Goal: Task Accomplishment & Management: Manage account settings

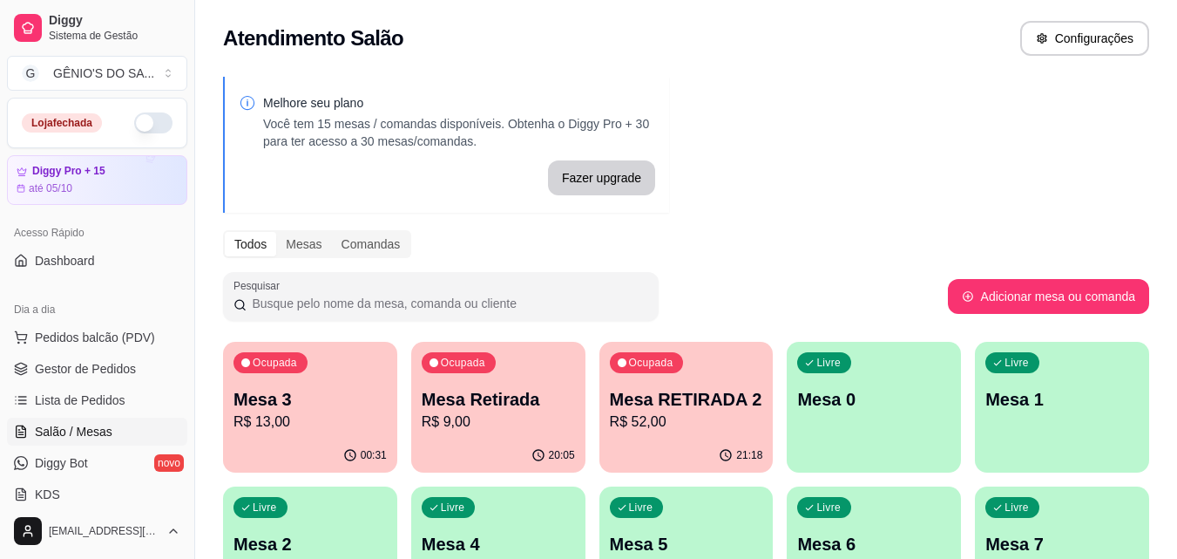
scroll to position [87, 0]
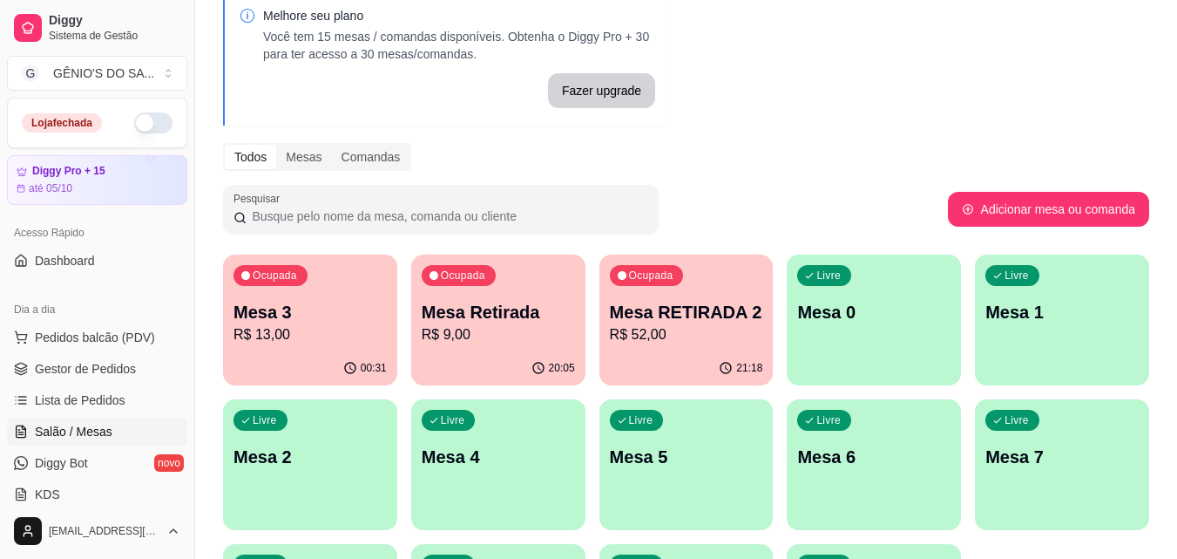
click at [698, 316] on p "Mesa RETIRADA 2" at bounding box center [686, 312] width 153 height 24
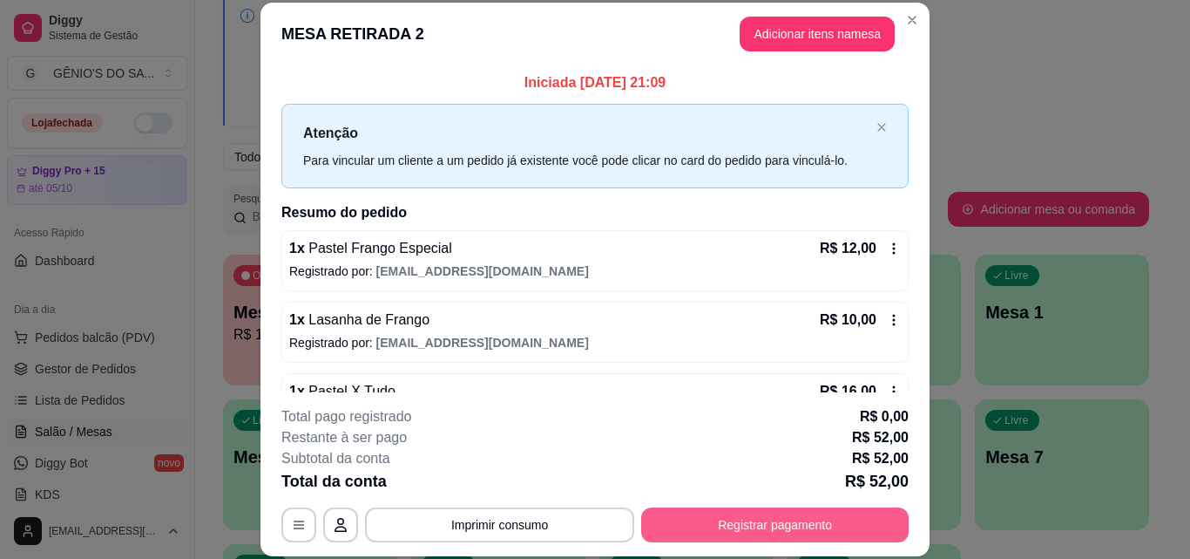
click at [759, 527] on button "Registrar pagamento" at bounding box center [774, 524] width 267 height 35
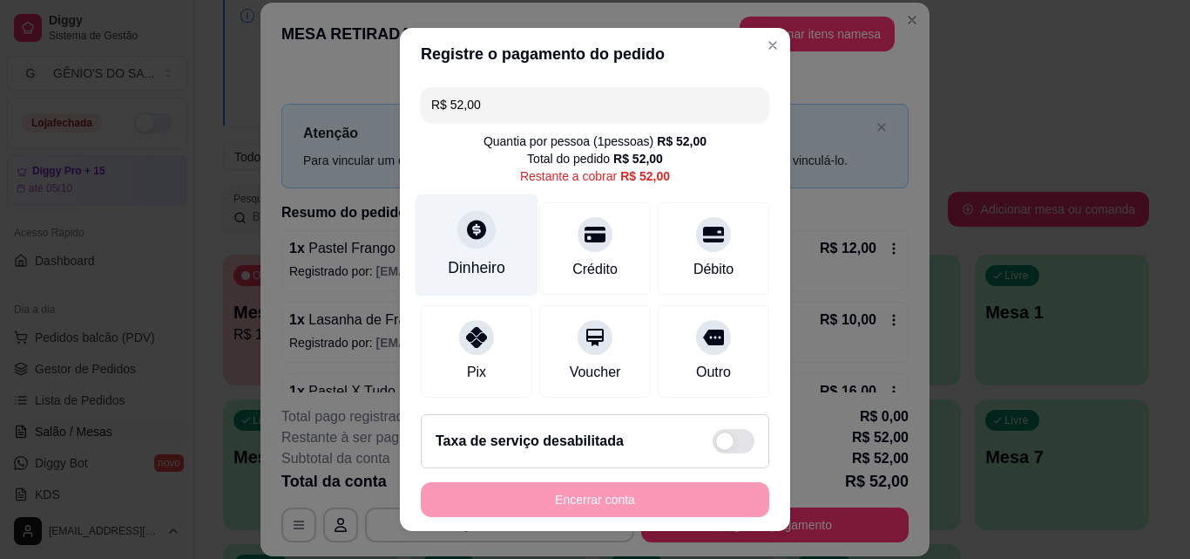
click at [465, 240] on icon at bounding box center [476, 229] width 23 height 23
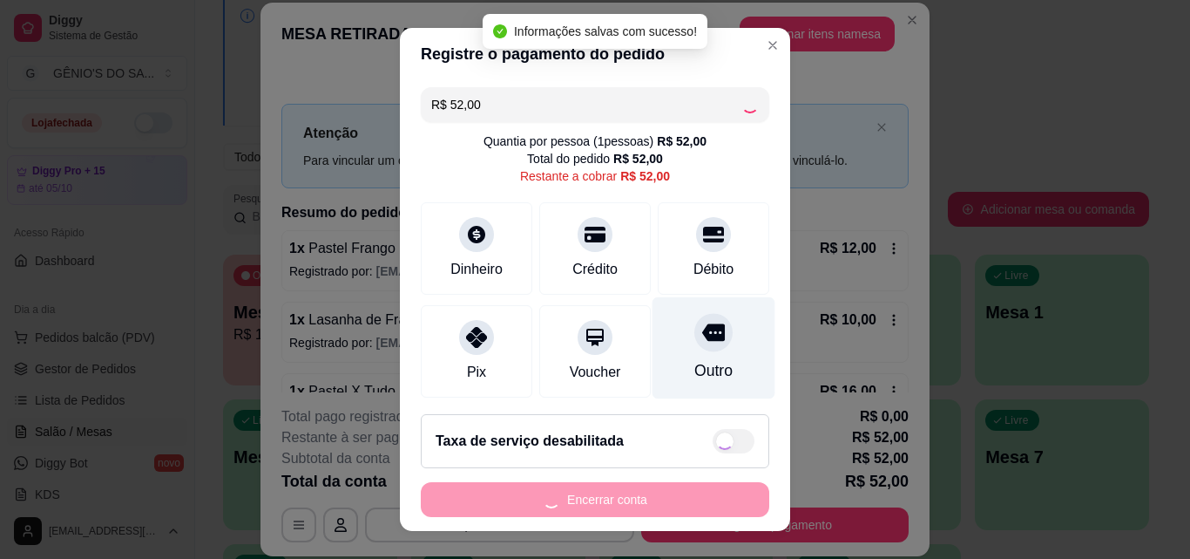
type input "R$ 0,00"
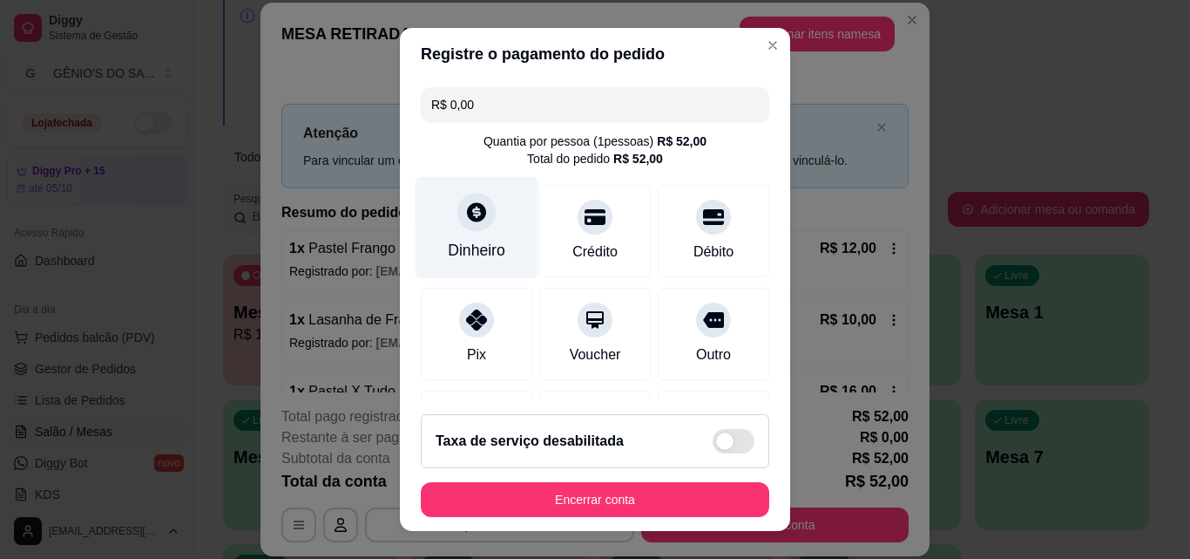
click at [467, 217] on icon at bounding box center [476, 211] width 19 height 19
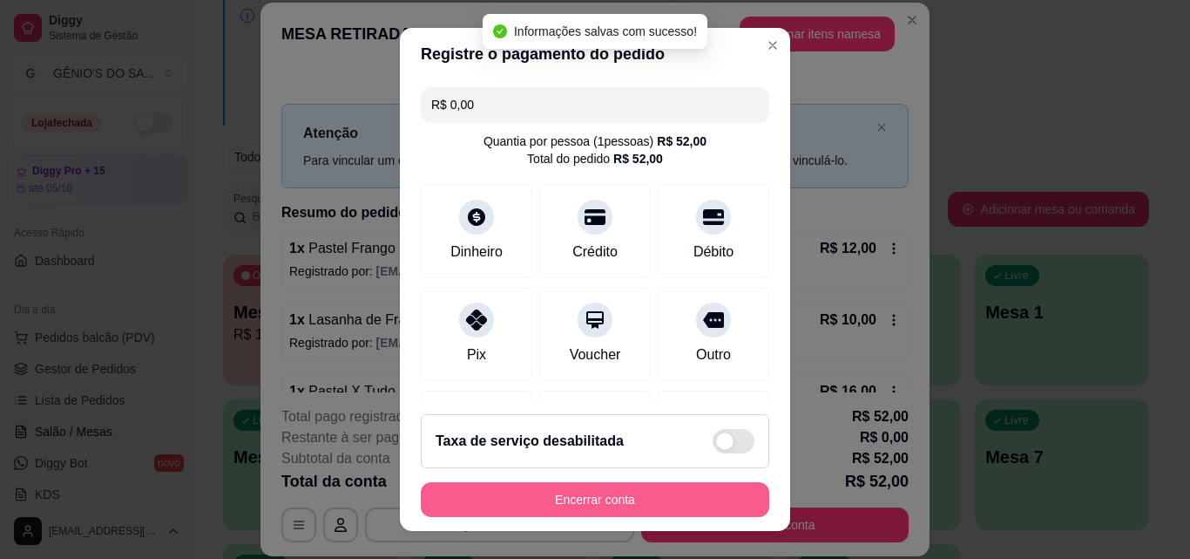
click at [601, 503] on button "Encerrar conta" at bounding box center [595, 499] width 349 height 35
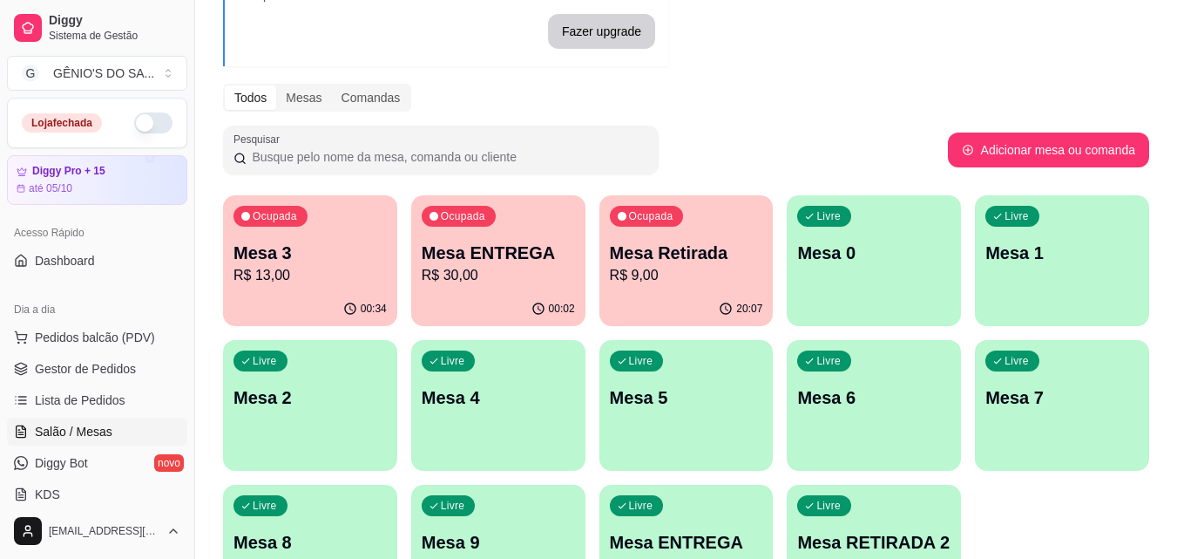
scroll to position [174, 0]
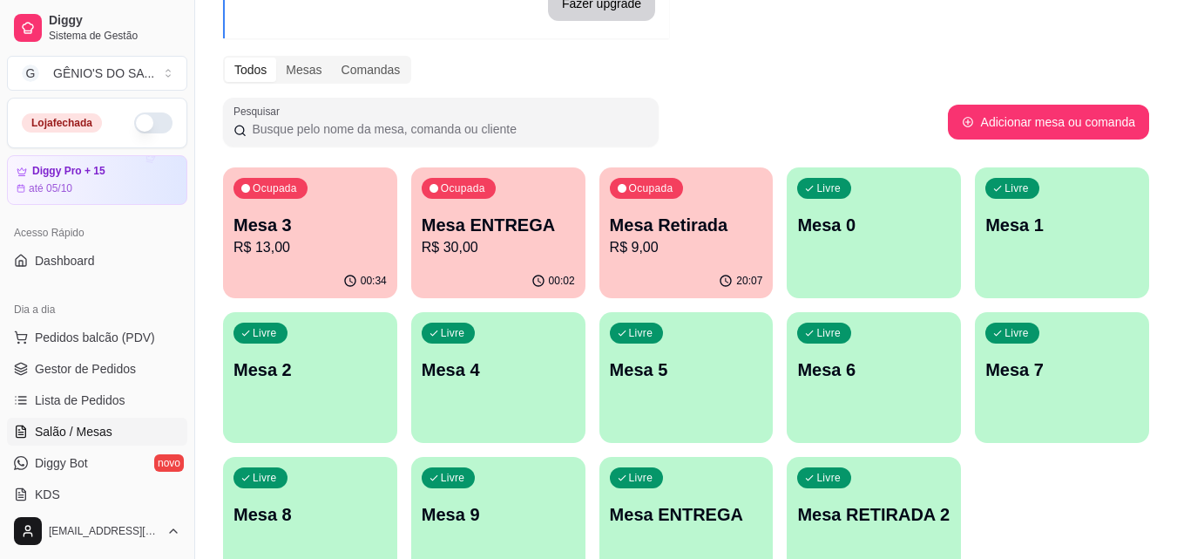
click at [643, 218] on p "Mesa Retirada" at bounding box center [686, 225] width 153 height 24
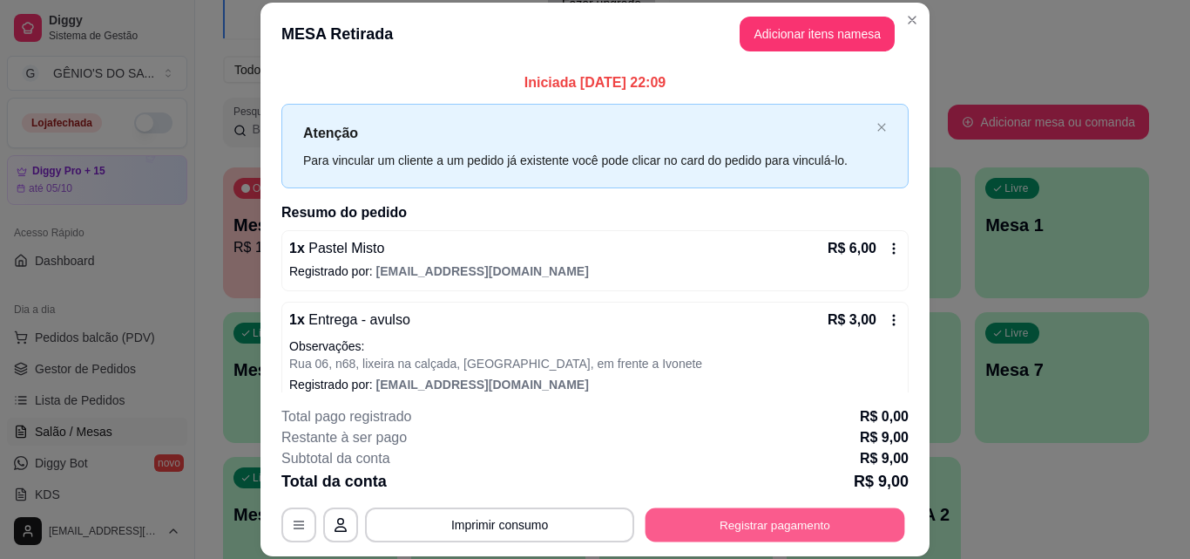
click at [765, 538] on button "Registrar pagamento" at bounding box center [776, 524] width 260 height 34
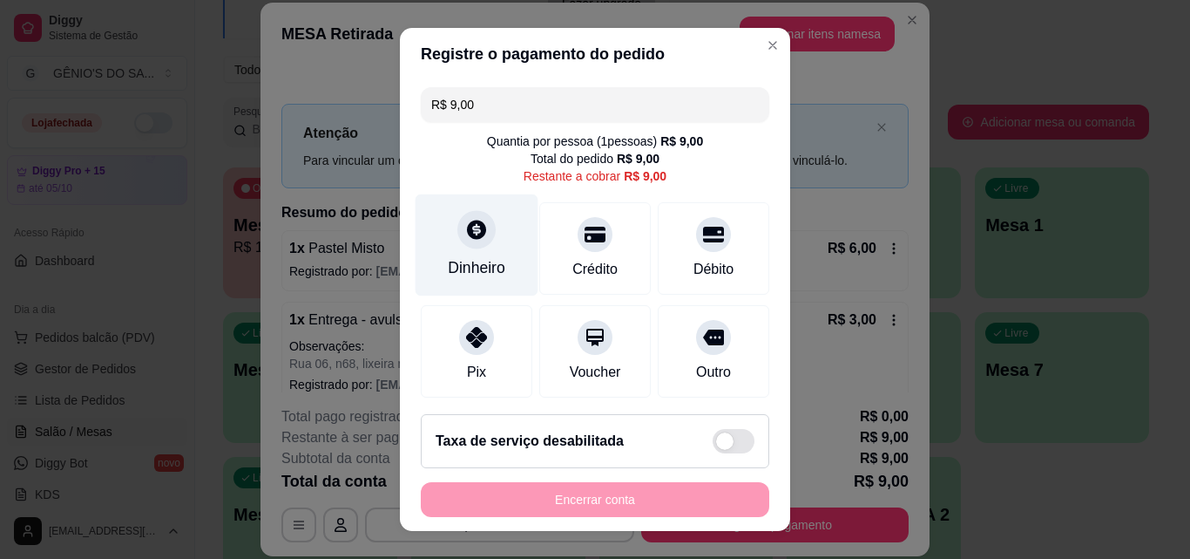
click at [467, 239] on icon at bounding box center [476, 229] width 19 height 19
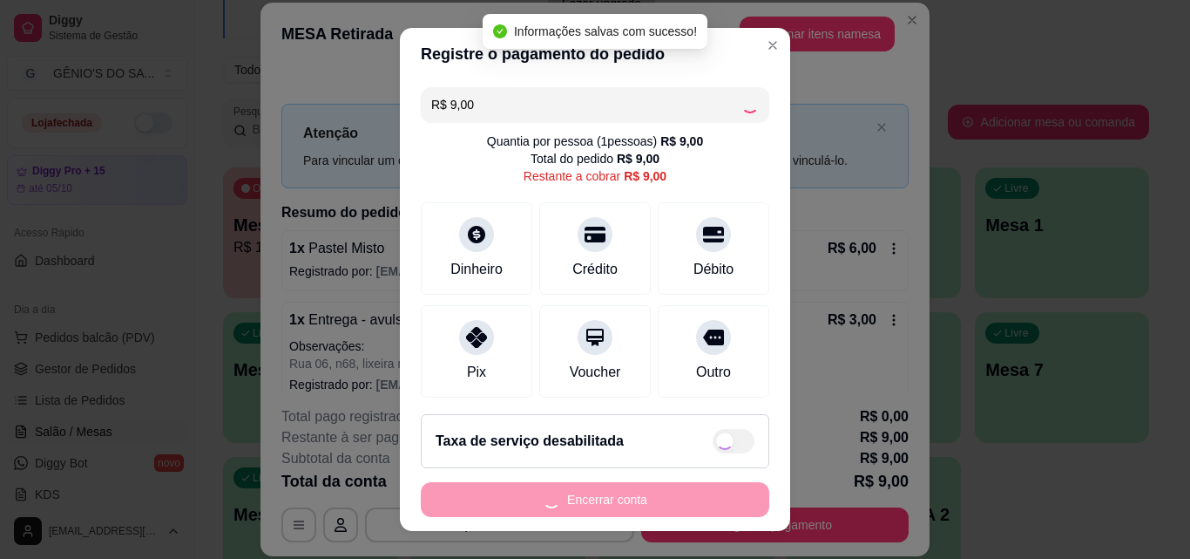
type input "R$ 0,00"
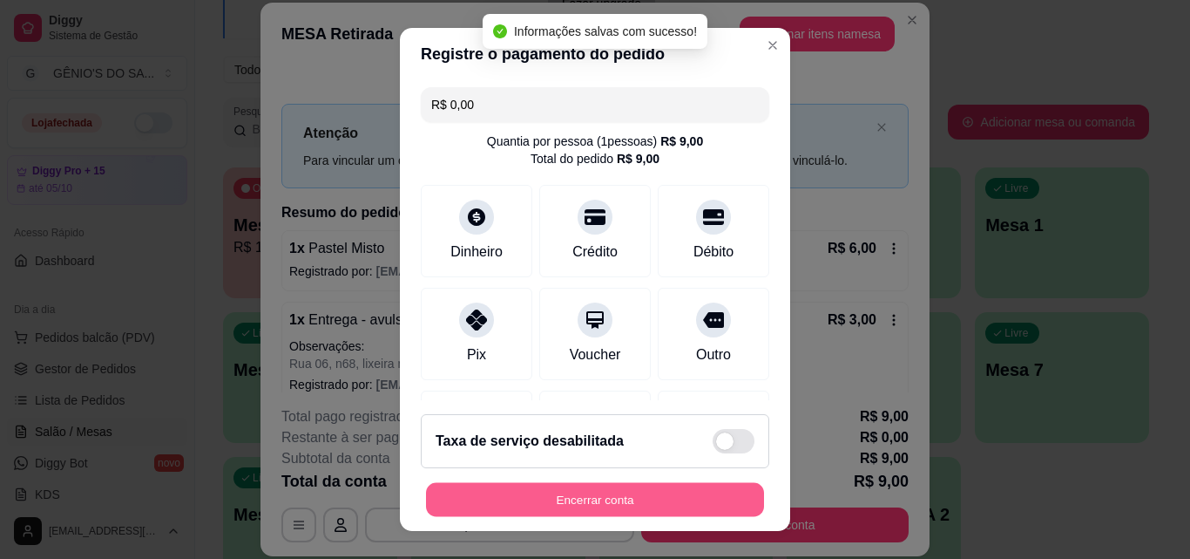
click at [608, 498] on button "Encerrar conta" at bounding box center [595, 500] width 338 height 34
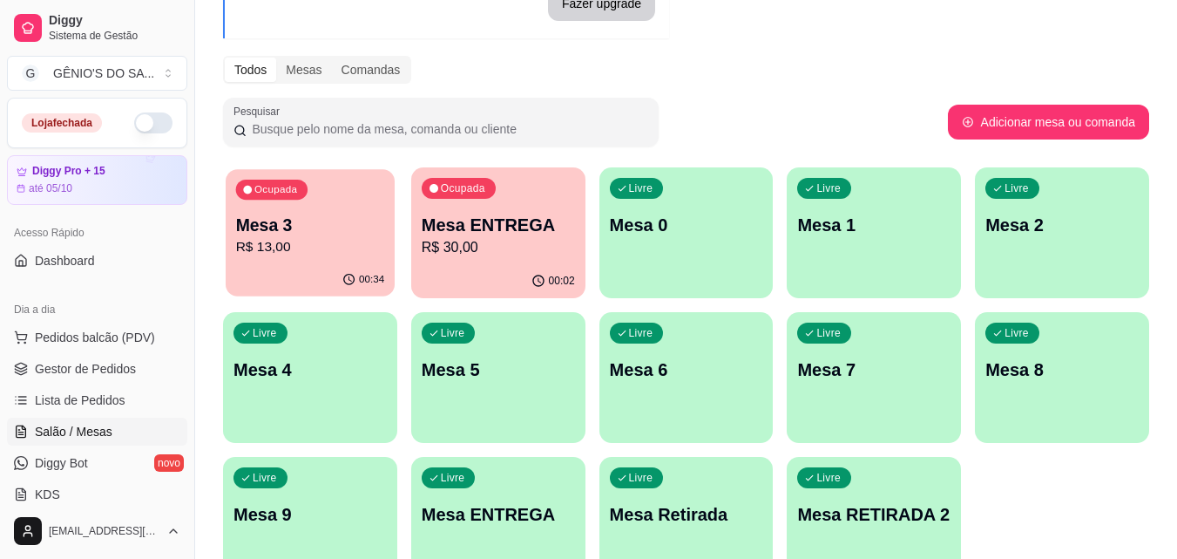
click at [335, 216] on p "Mesa 3" at bounding box center [310, 225] width 149 height 24
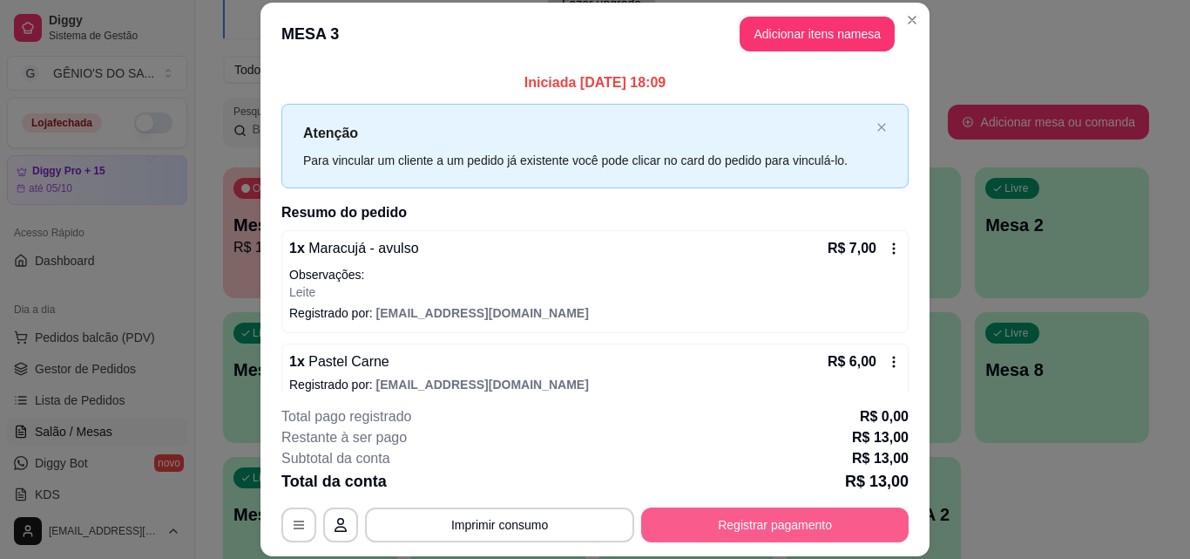
click at [724, 529] on button "Registrar pagamento" at bounding box center [774, 524] width 267 height 35
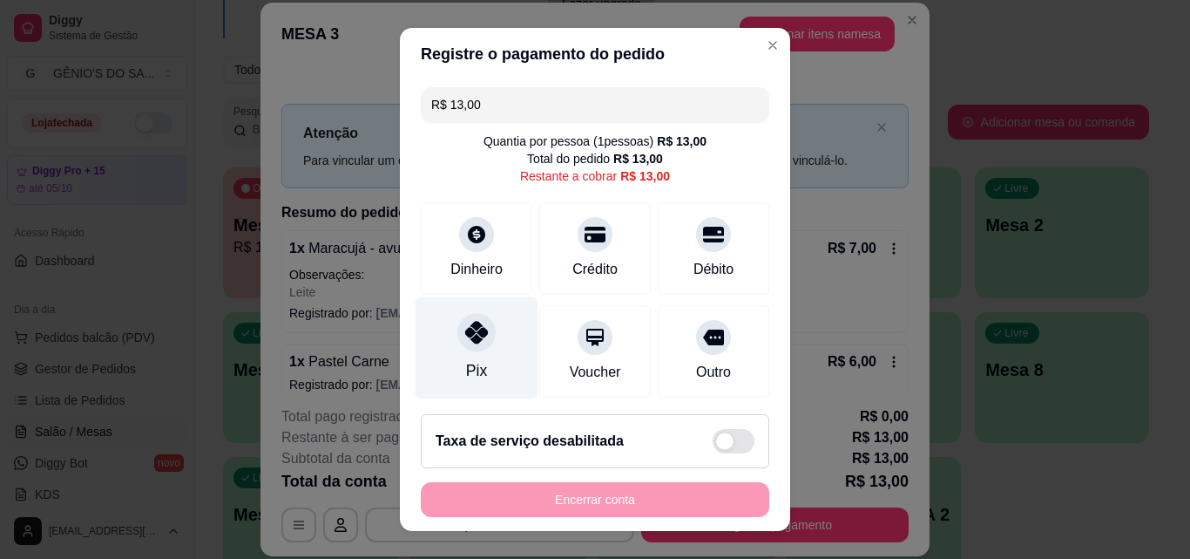
click at [474, 348] on div at bounding box center [476, 332] width 38 height 38
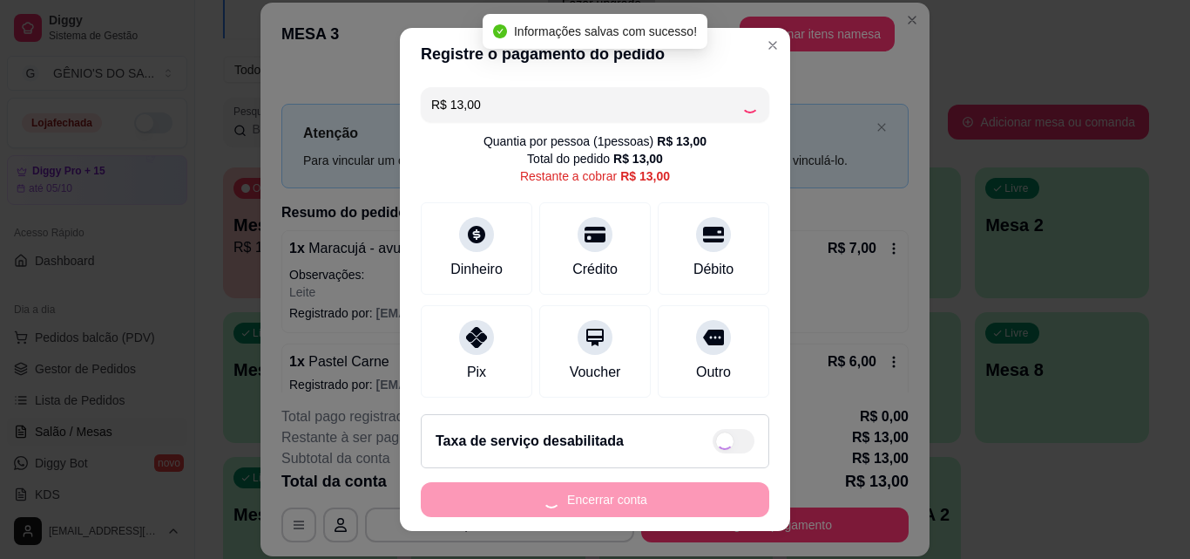
type input "R$ 0,00"
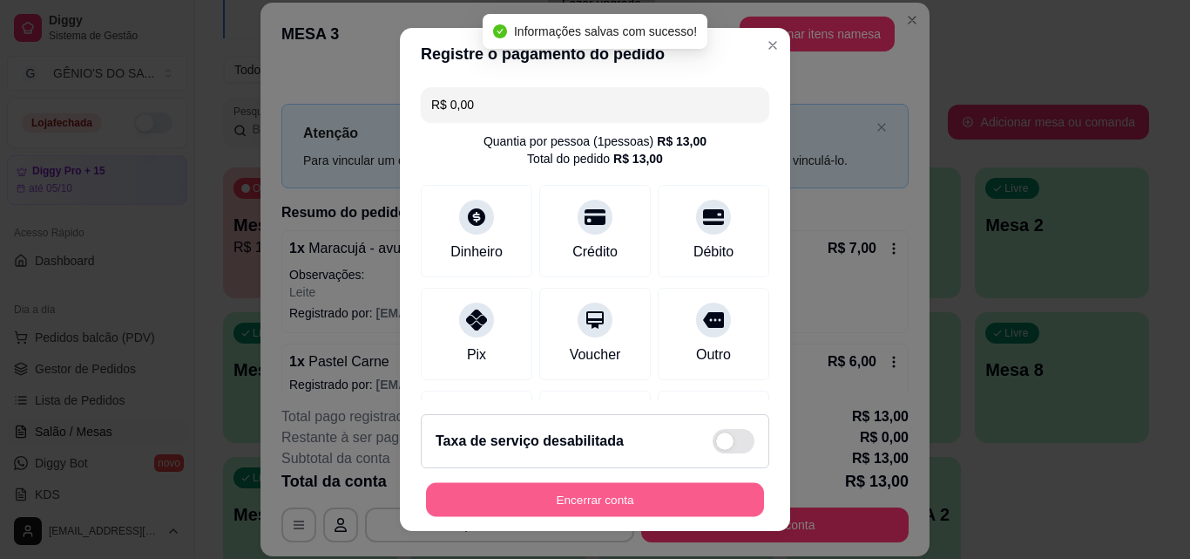
click at [555, 506] on button "Encerrar conta" at bounding box center [595, 500] width 338 height 34
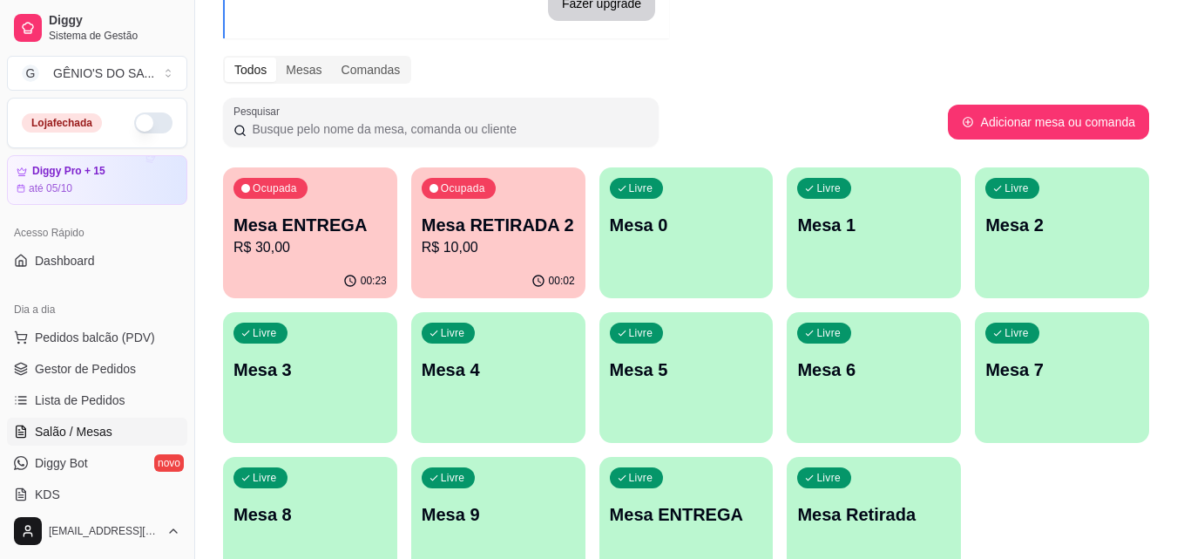
click at [529, 227] on p "Mesa RETIRADA 2" at bounding box center [498, 225] width 153 height 24
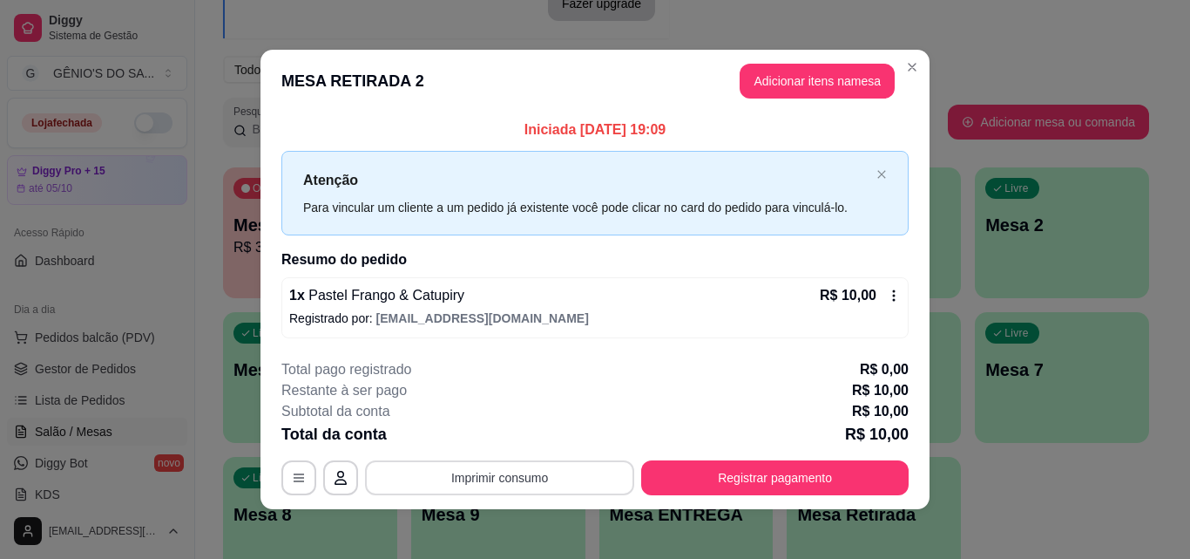
click at [434, 472] on button "Imprimir consumo" at bounding box center [499, 477] width 269 height 35
click at [456, 431] on button "Impressora" at bounding box center [499, 437] width 126 height 28
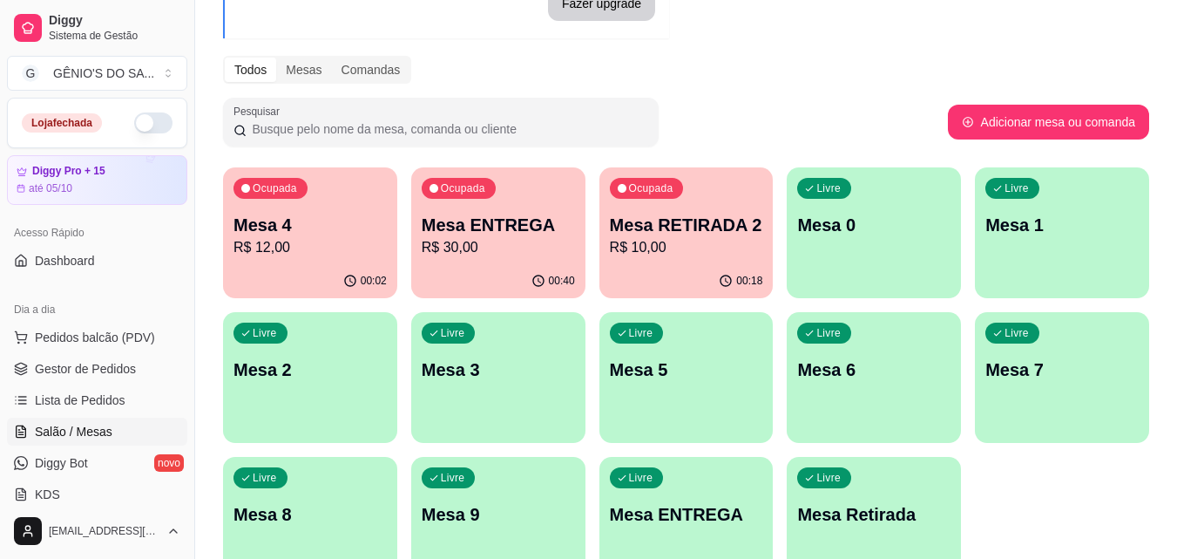
click at [134, 121] on button "button" at bounding box center [153, 122] width 38 height 21
click at [66, 37] on span "Sistema de Gestão" at bounding box center [115, 36] width 132 height 14
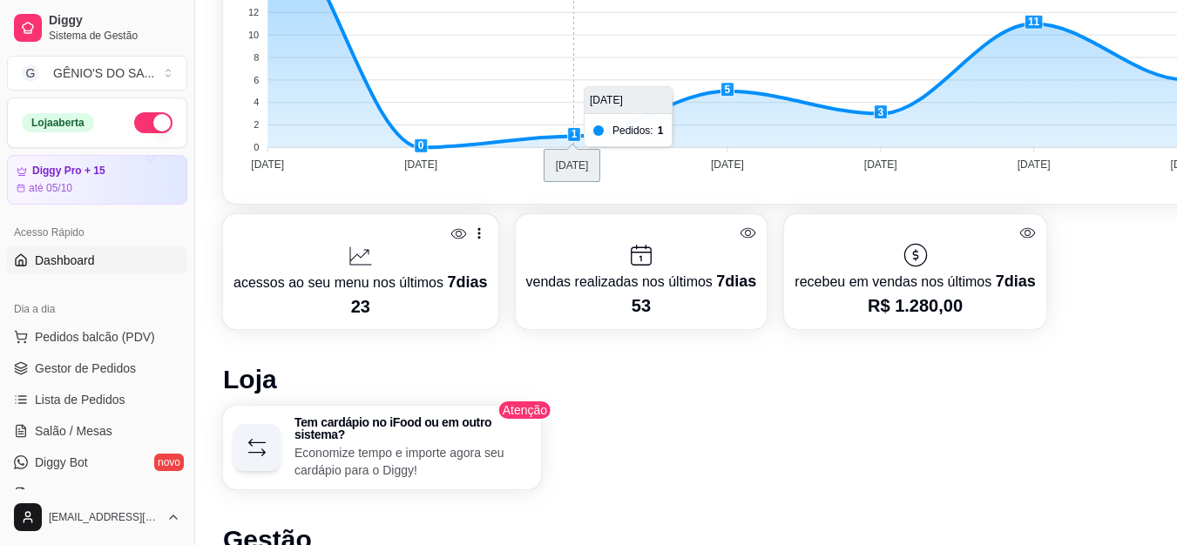
scroll to position [435, 0]
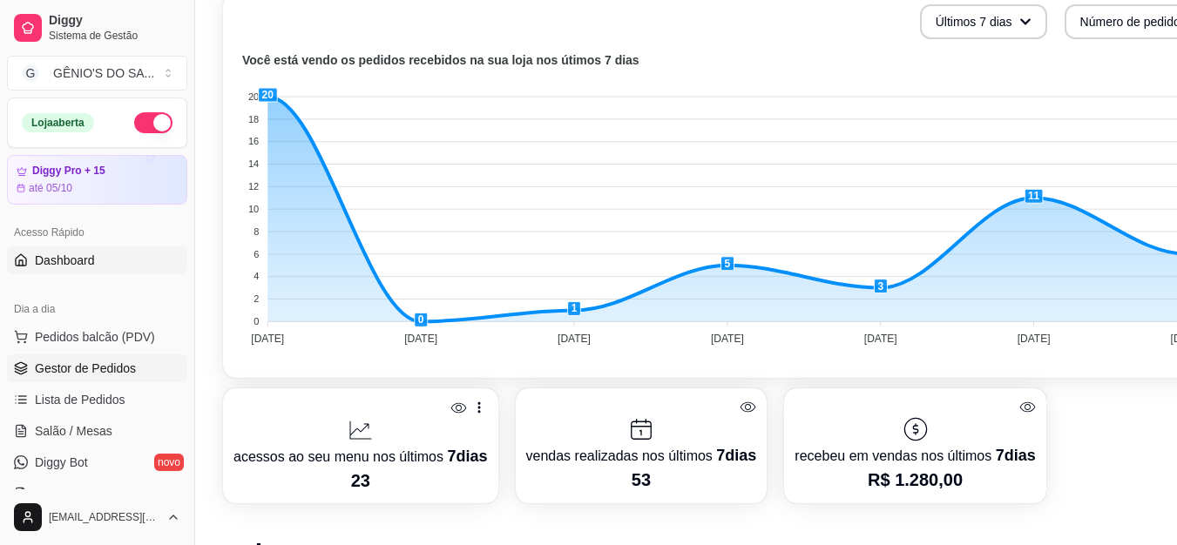
click at [91, 361] on span "Gestor de Pedidos" at bounding box center [85, 368] width 101 height 17
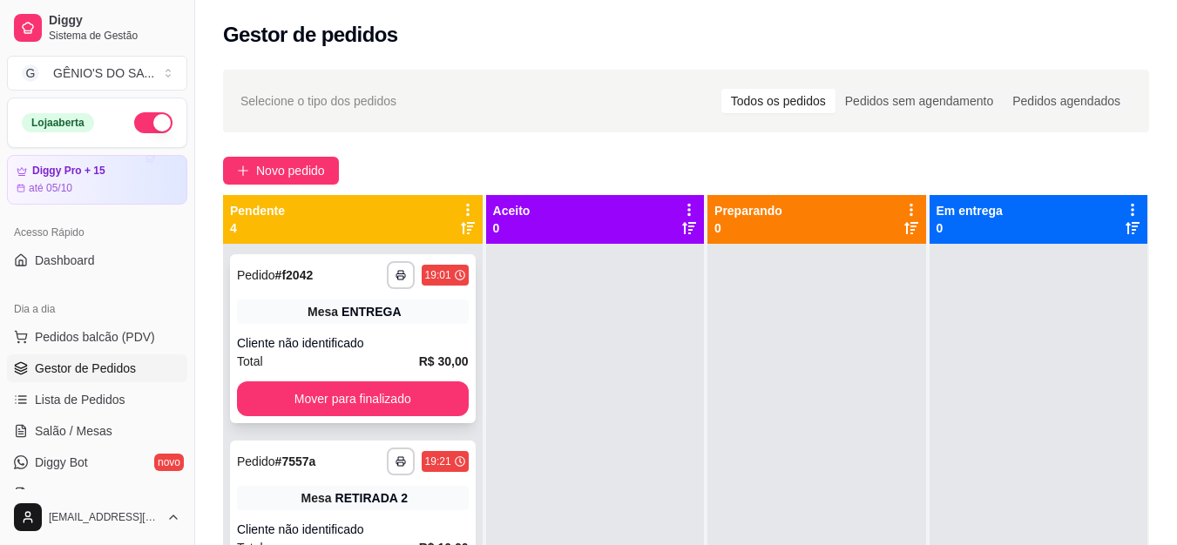
click at [349, 329] on div "**********" at bounding box center [353, 338] width 246 height 169
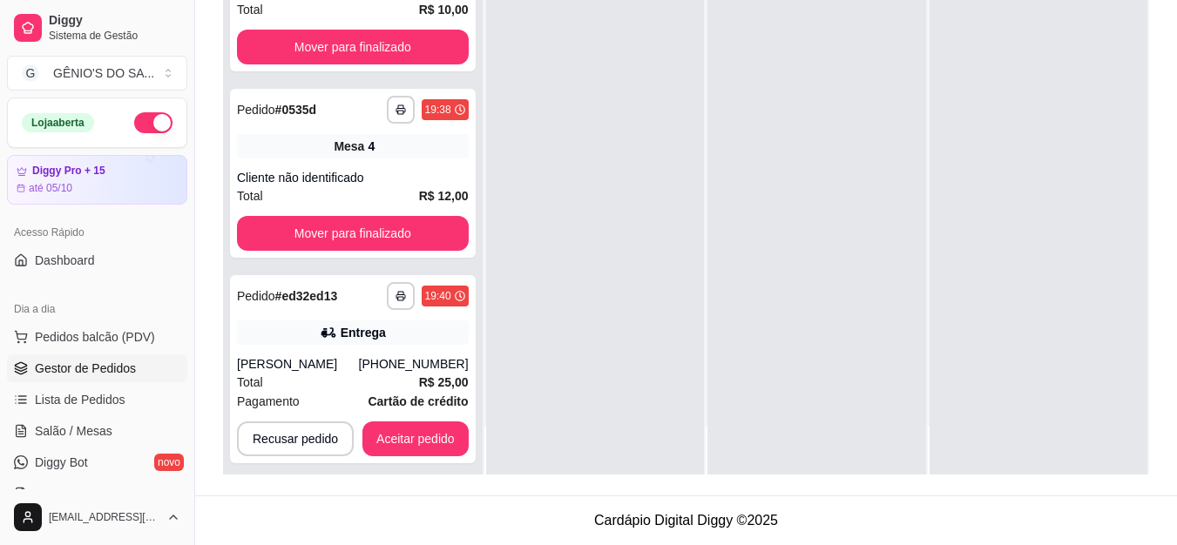
scroll to position [279, 0]
click at [312, 373] on div "Total R$ 25,00" at bounding box center [353, 382] width 232 height 19
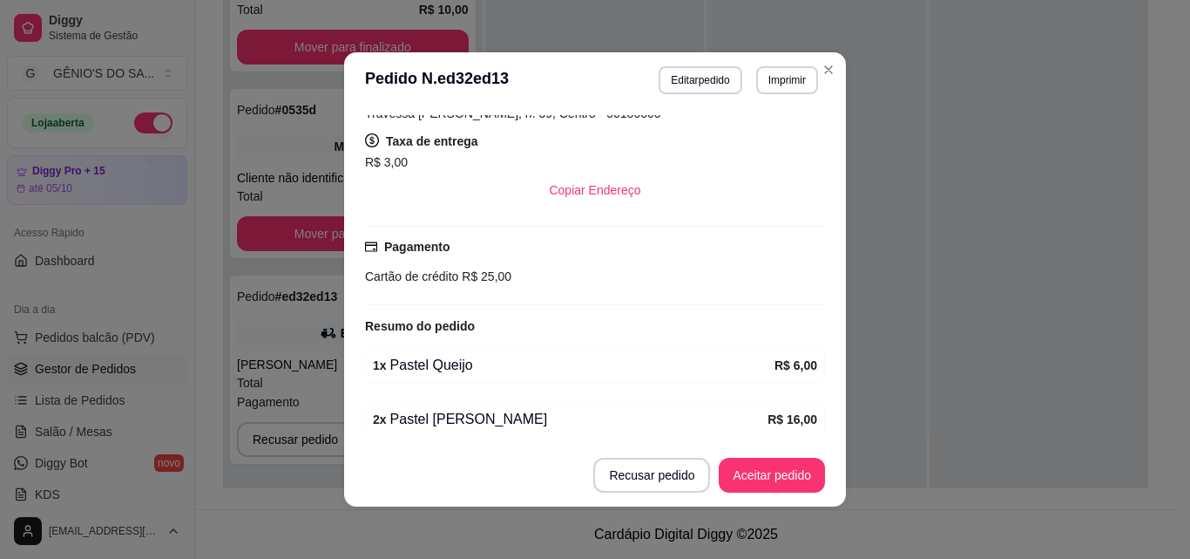
scroll to position [349, 0]
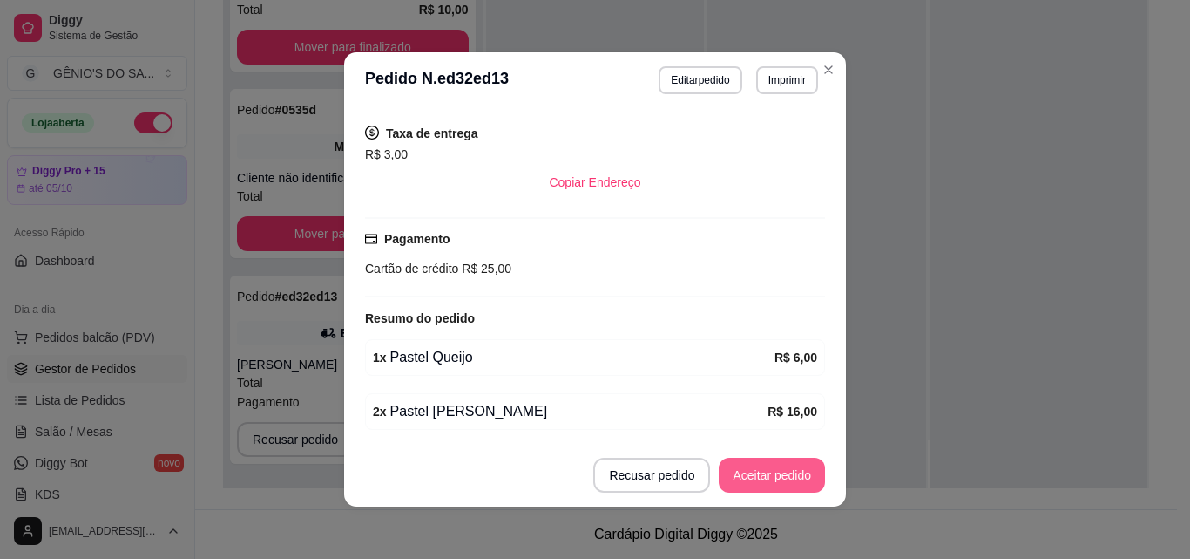
click at [734, 476] on button "Aceitar pedido" at bounding box center [772, 474] width 106 height 35
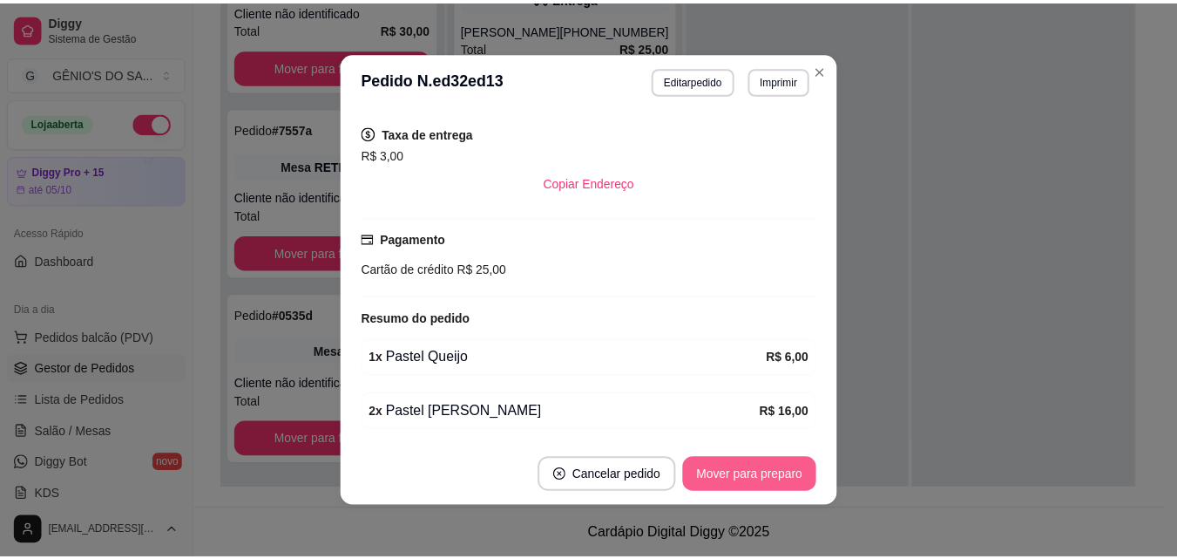
scroll to position [49, 0]
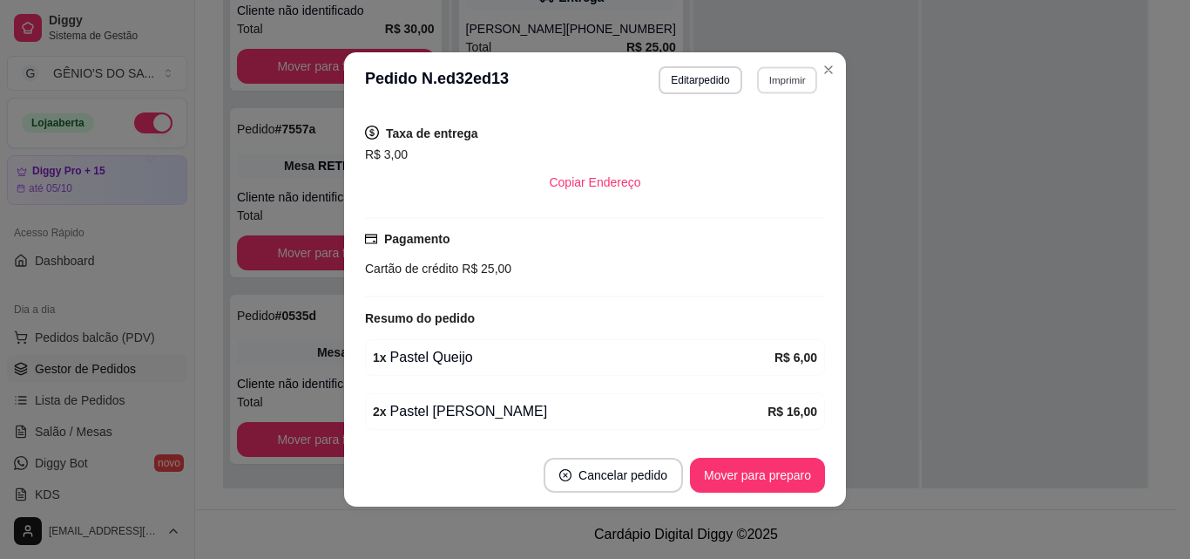
click at [780, 76] on button "Imprimir" at bounding box center [787, 79] width 60 height 27
click at [749, 140] on button "Impressora" at bounding box center [750, 141] width 126 height 28
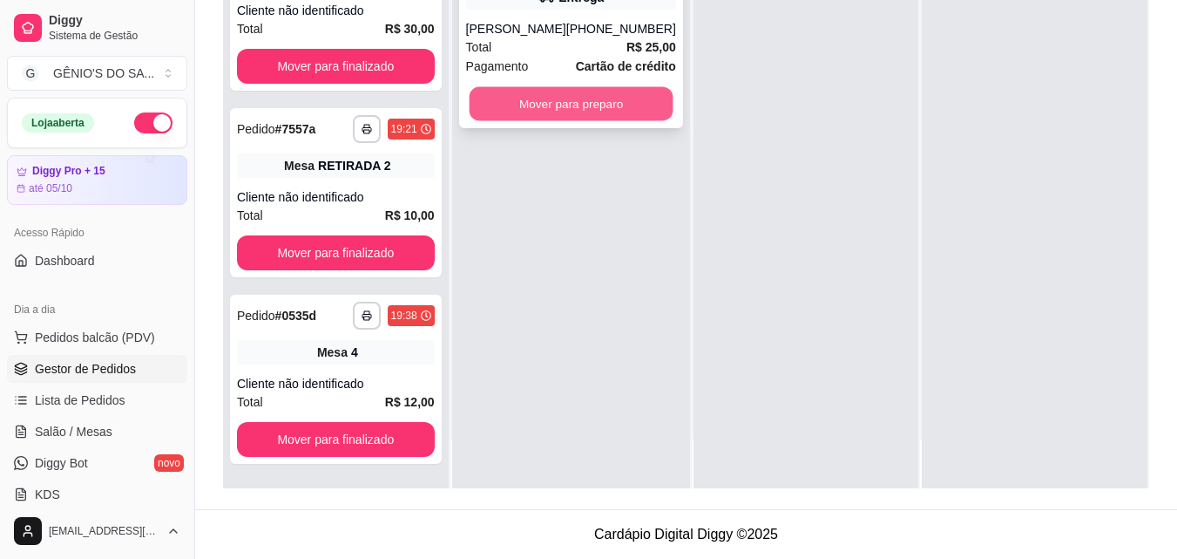
click at [579, 94] on button "Mover para preparo" at bounding box center [571, 104] width 204 height 34
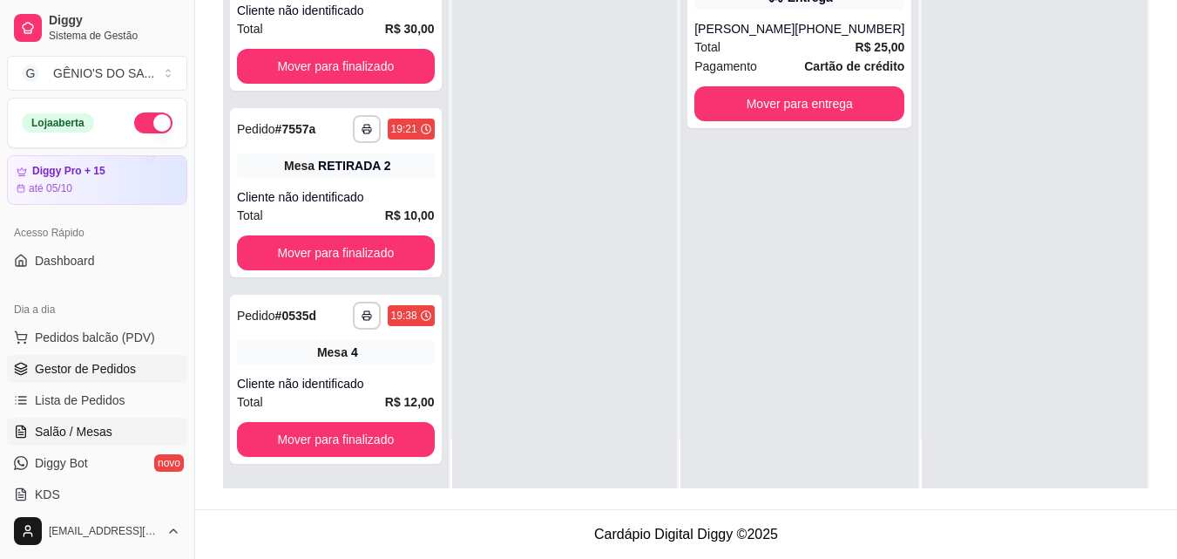
click at [78, 430] on span "Salão / Mesas" at bounding box center [74, 431] width 78 height 17
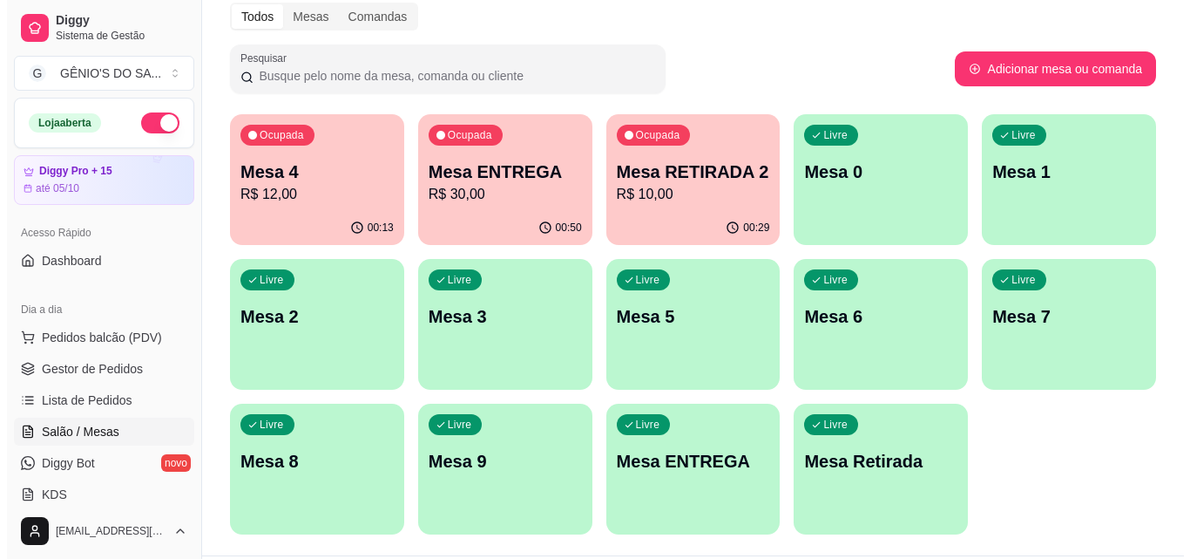
scroll to position [274, 0]
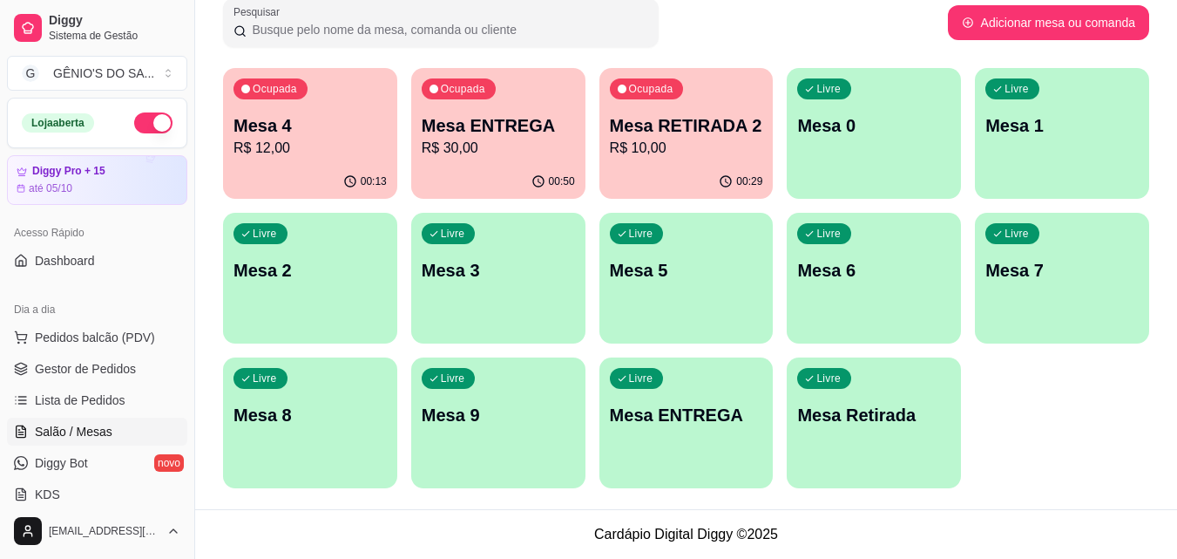
click at [857, 410] on p "Mesa Retirada" at bounding box center [873, 415] width 153 height 24
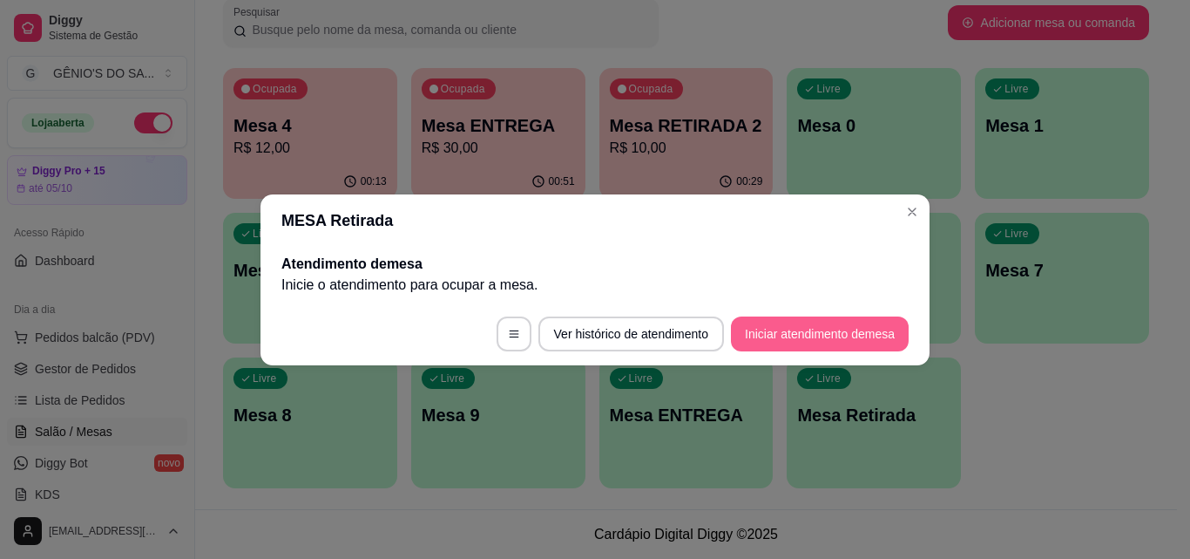
click at [822, 337] on button "Iniciar atendimento de mesa" at bounding box center [820, 333] width 178 height 35
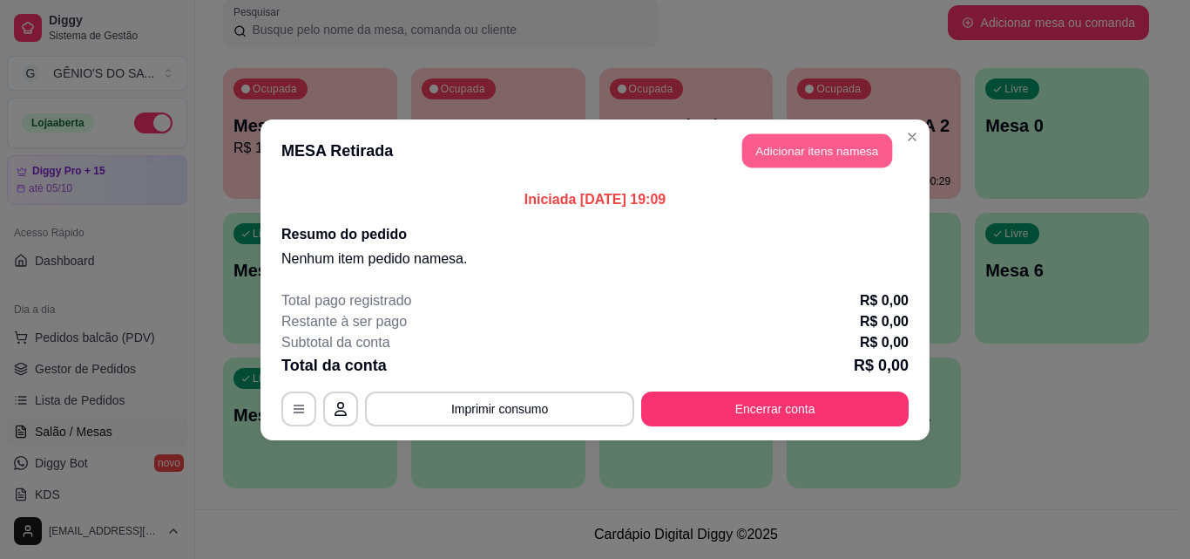
click at [782, 135] on button "Adicionar itens na mesa" at bounding box center [817, 150] width 150 height 34
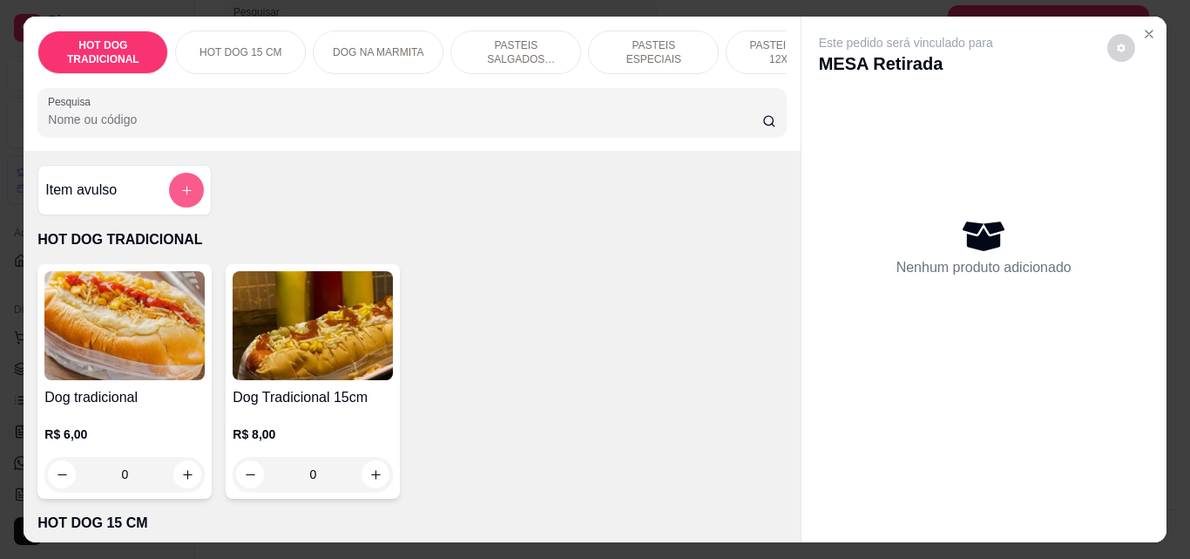
click at [179, 188] on button "add-separate-item" at bounding box center [186, 190] width 35 height 35
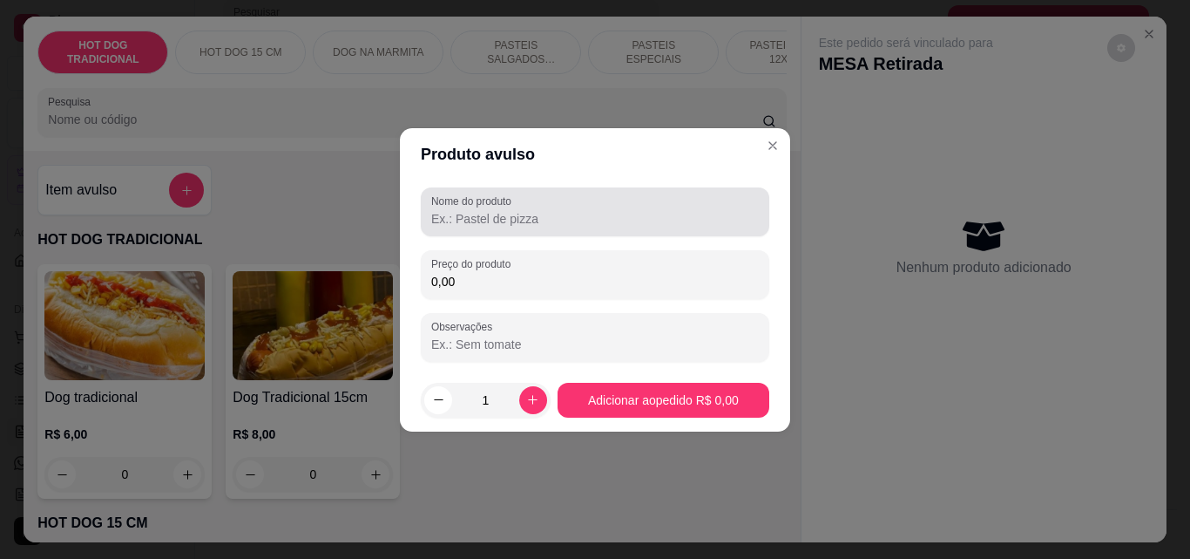
click at [586, 210] on input "Nome do produto" at bounding box center [595, 218] width 328 height 17
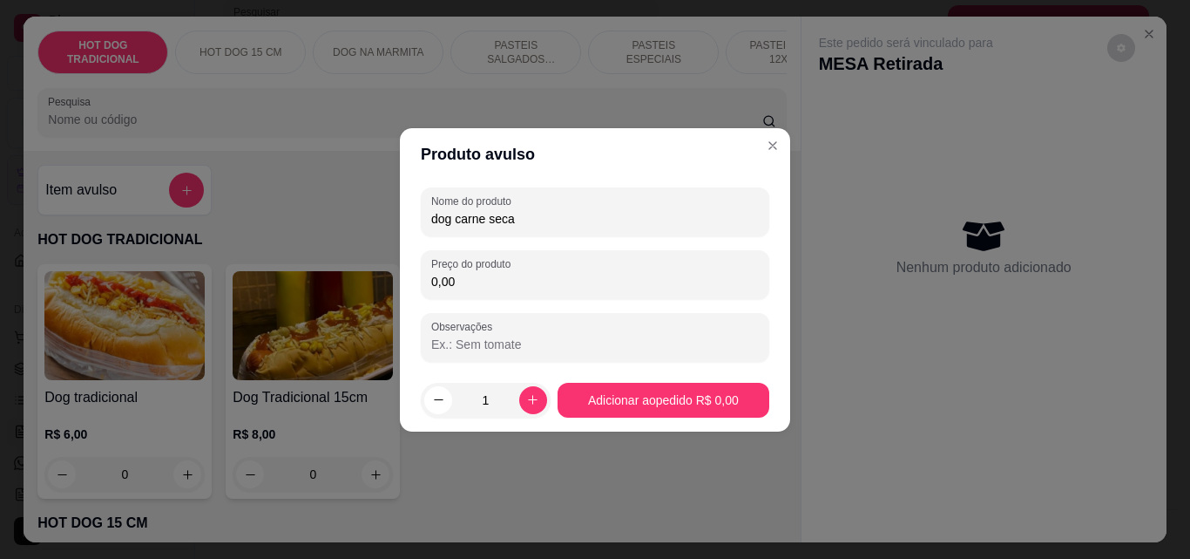
type input "dog carne seca"
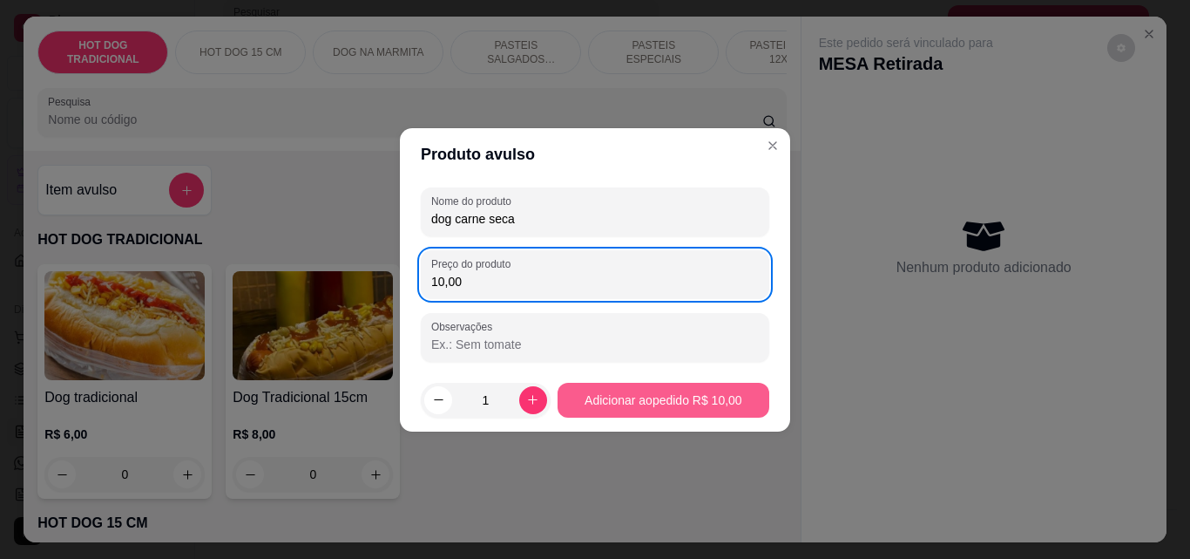
type input "10,00"
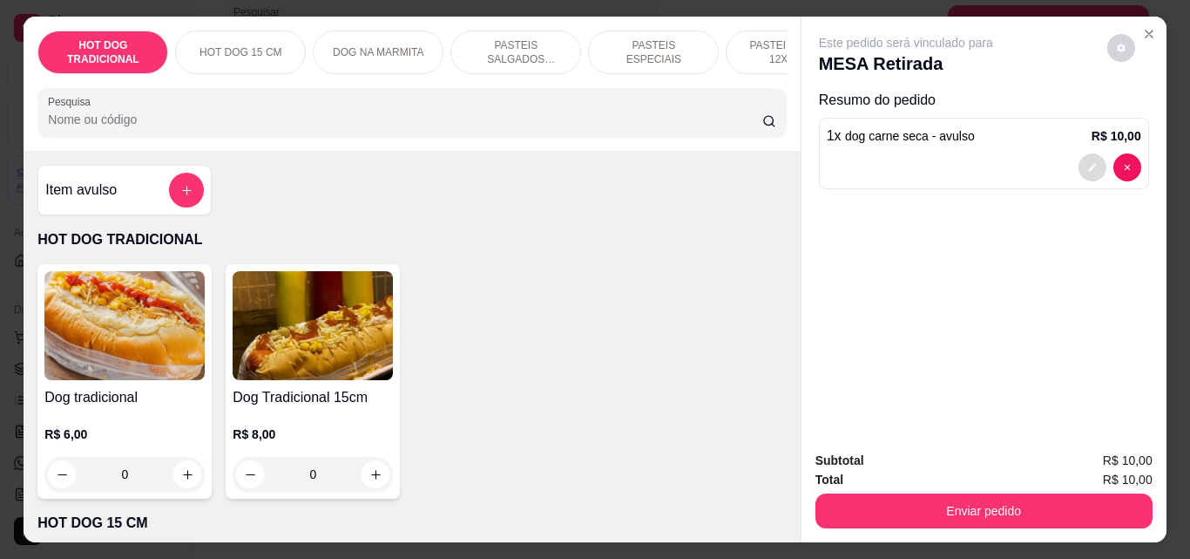
click at [1086, 154] on button "decrease-product-quantity" at bounding box center [1093, 167] width 28 height 28
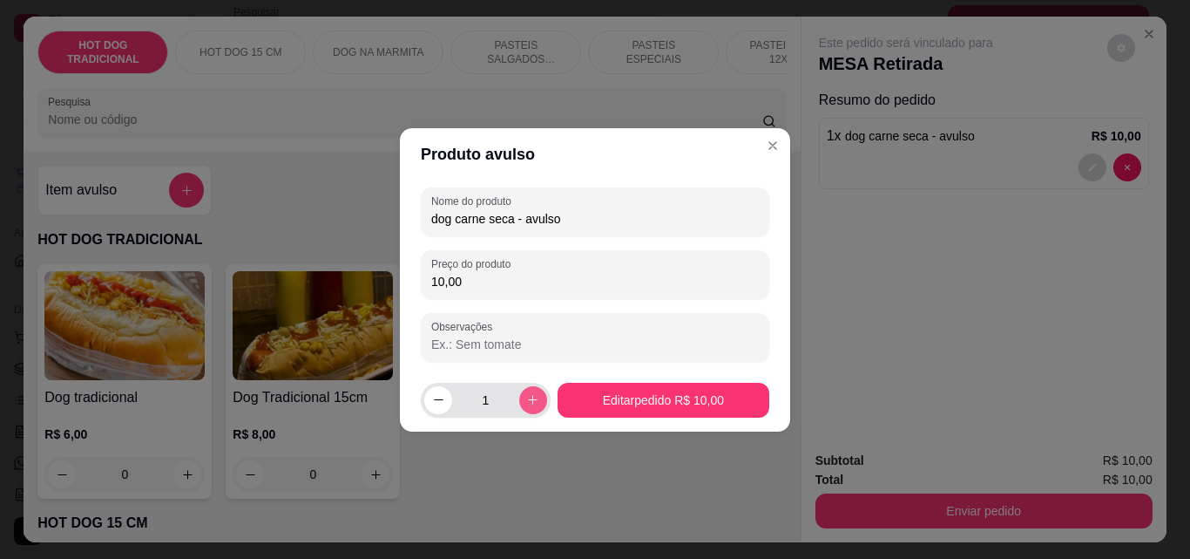
click at [530, 402] on icon "increase-product-quantity" at bounding box center [532, 399] width 13 height 13
type input "2"
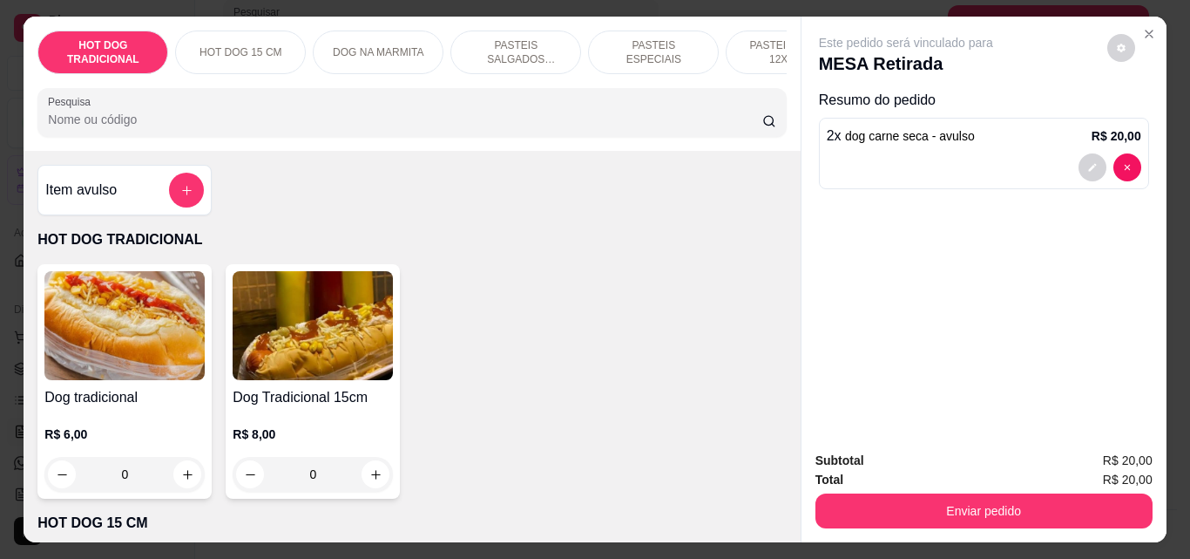
click at [545, 38] on p "PASTEIS SALGADOS 12X20cm" at bounding box center [515, 52] width 101 height 28
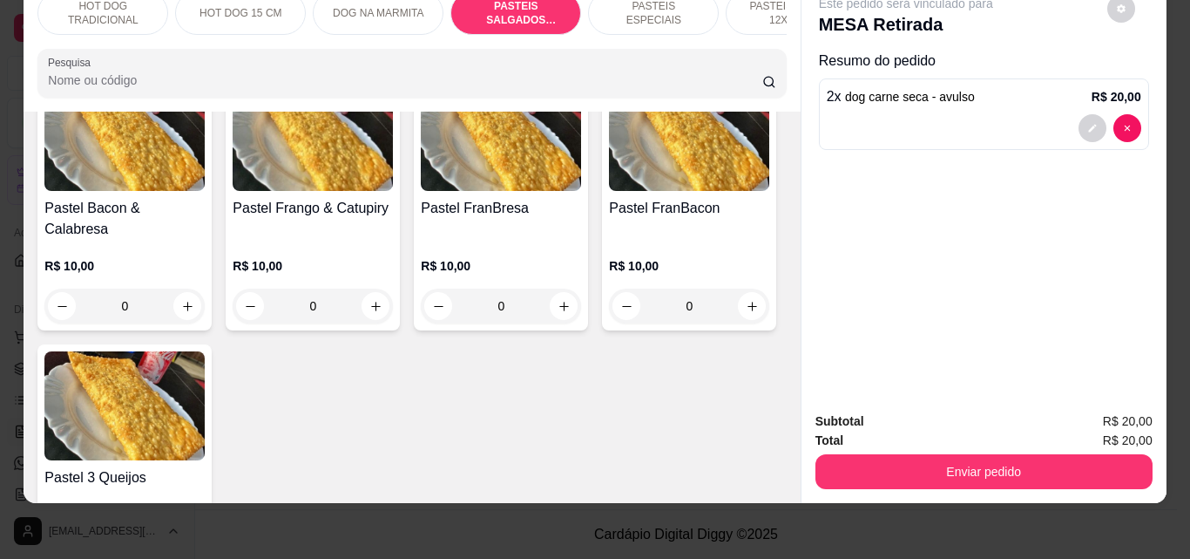
scroll to position [2143, 0]
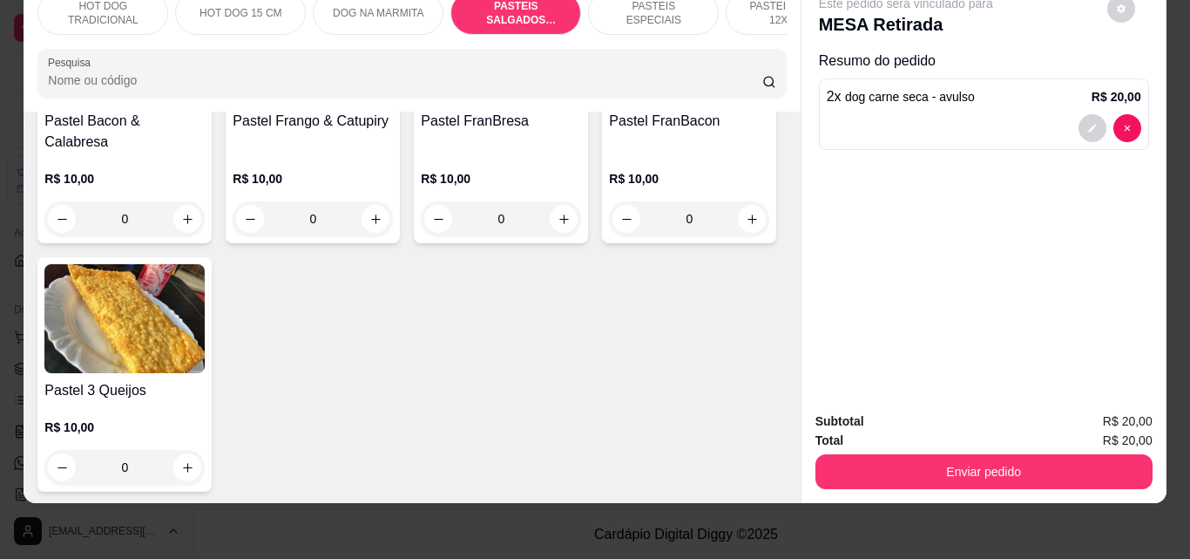
type input "1"
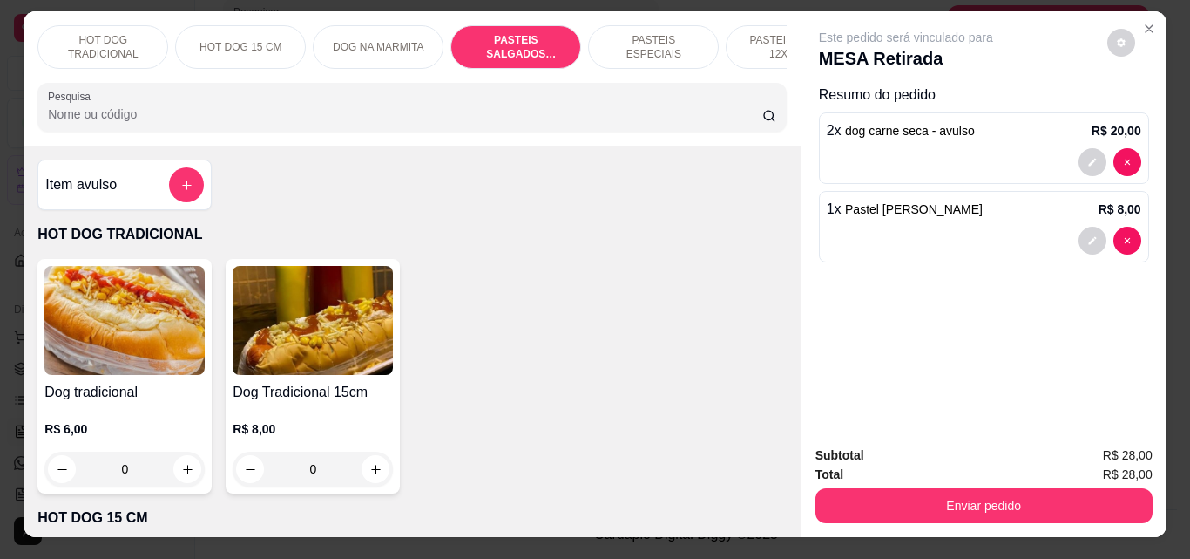
scroll to position [0, 0]
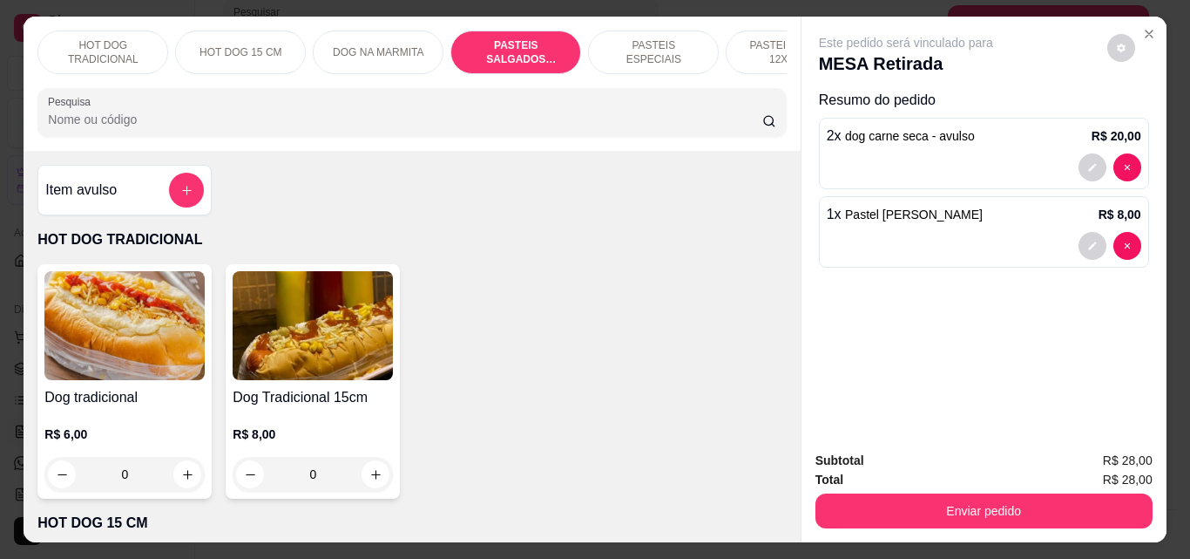
click at [91, 49] on p "HOT DOG TRADICIONAL" at bounding box center [102, 52] width 101 height 28
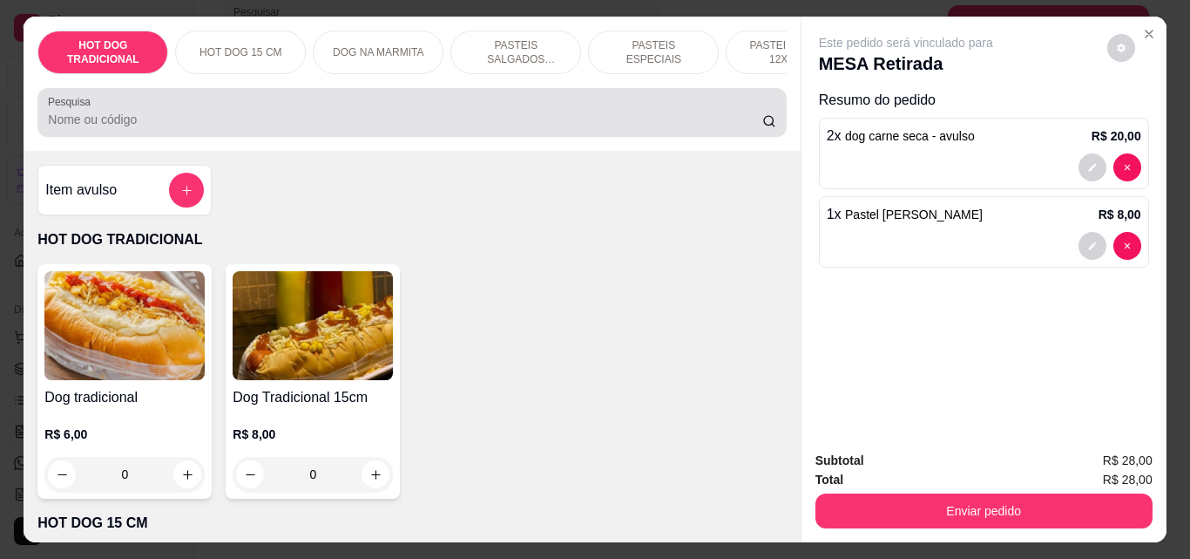
scroll to position [45, 0]
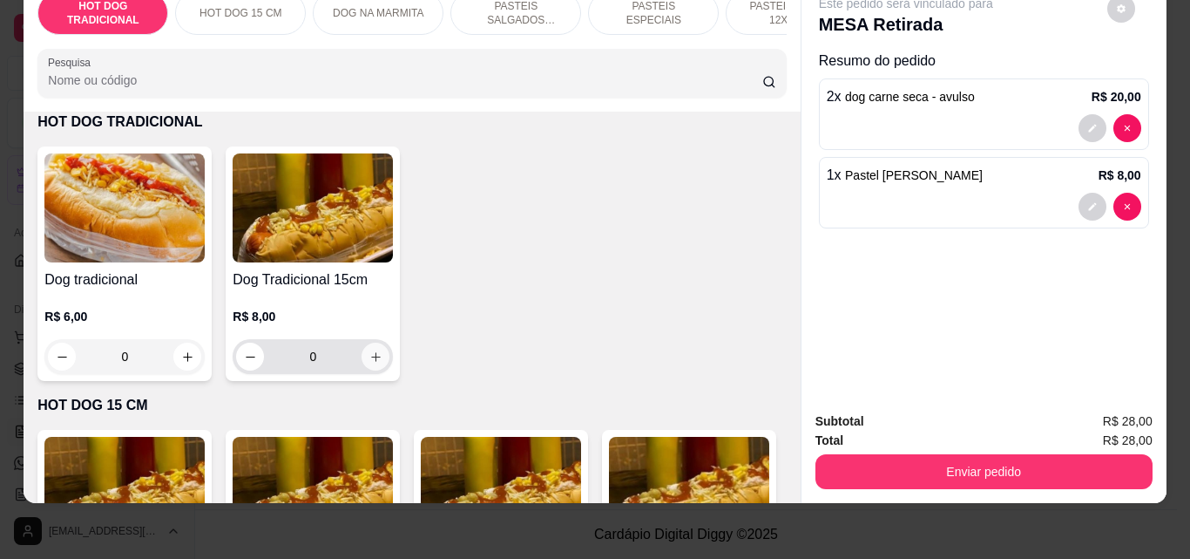
click at [369, 358] on icon "increase-product-quantity" at bounding box center [375, 356] width 13 height 13
type input "1"
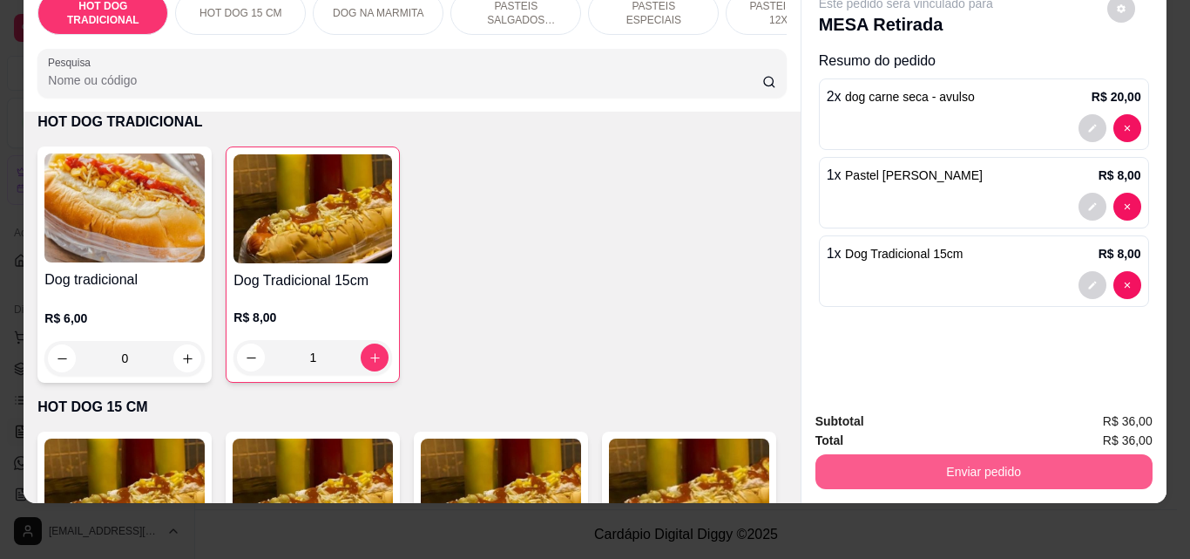
click at [962, 459] on button "Enviar pedido" at bounding box center [984, 471] width 337 height 35
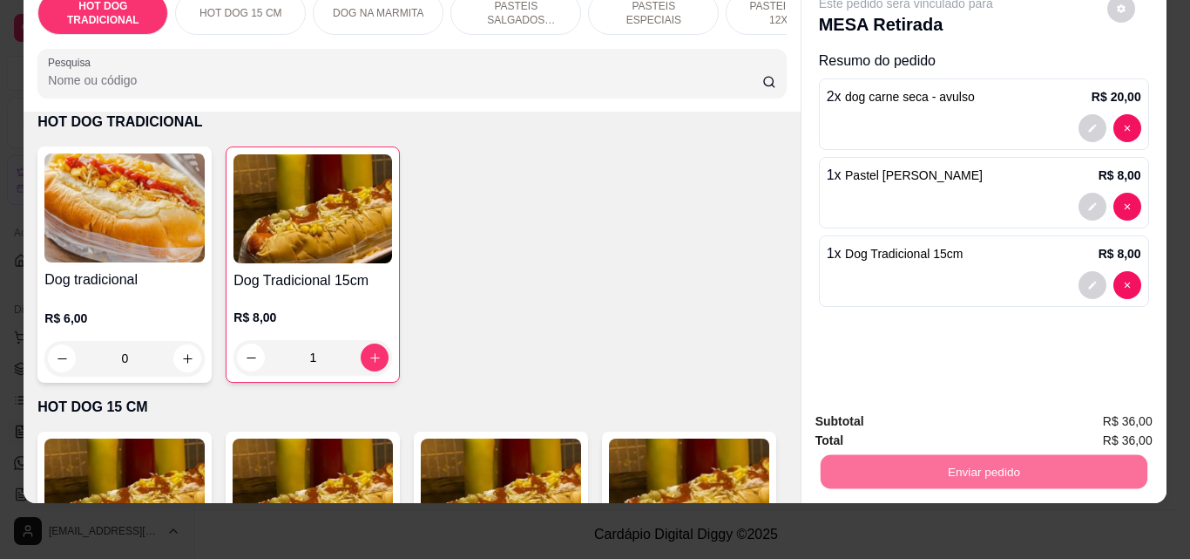
click at [950, 411] on button "Não registrar e enviar pedido" at bounding box center [926, 415] width 181 height 33
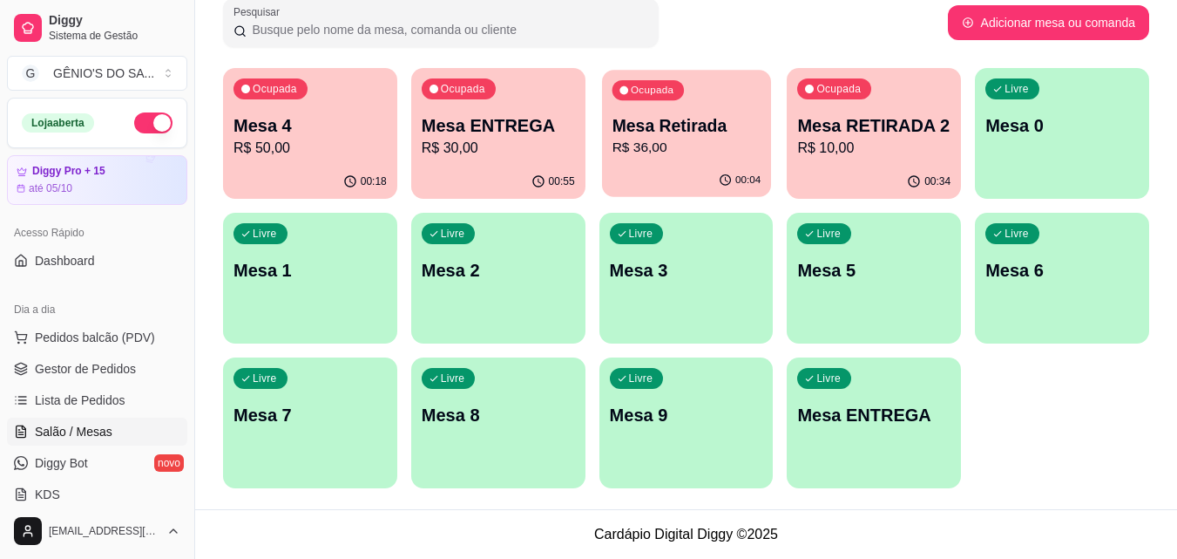
click at [659, 126] on p "Mesa Retirada" at bounding box center [686, 126] width 149 height 24
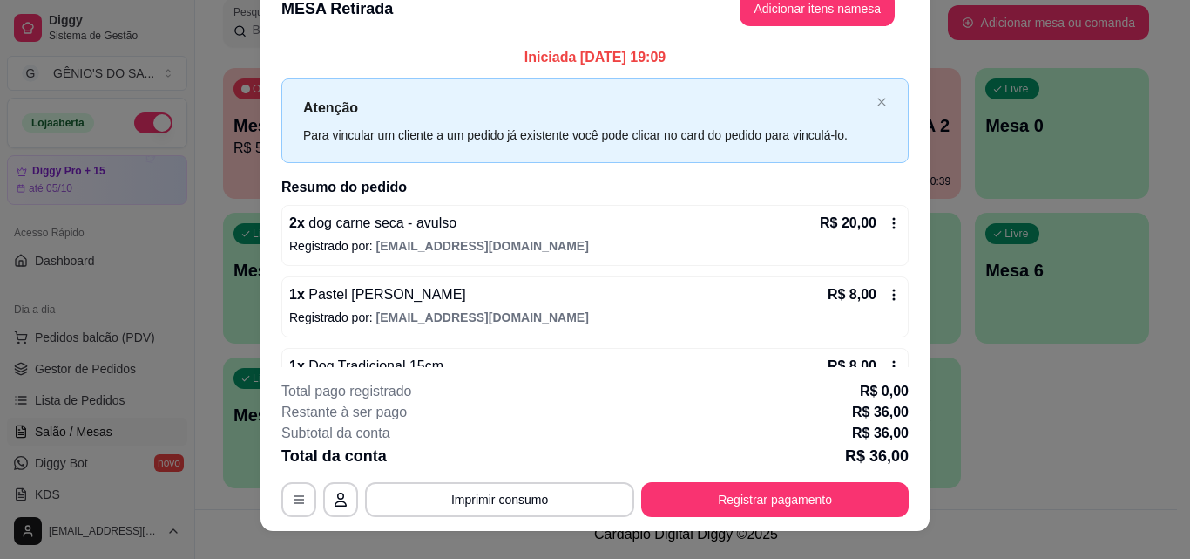
scroll to position [0, 0]
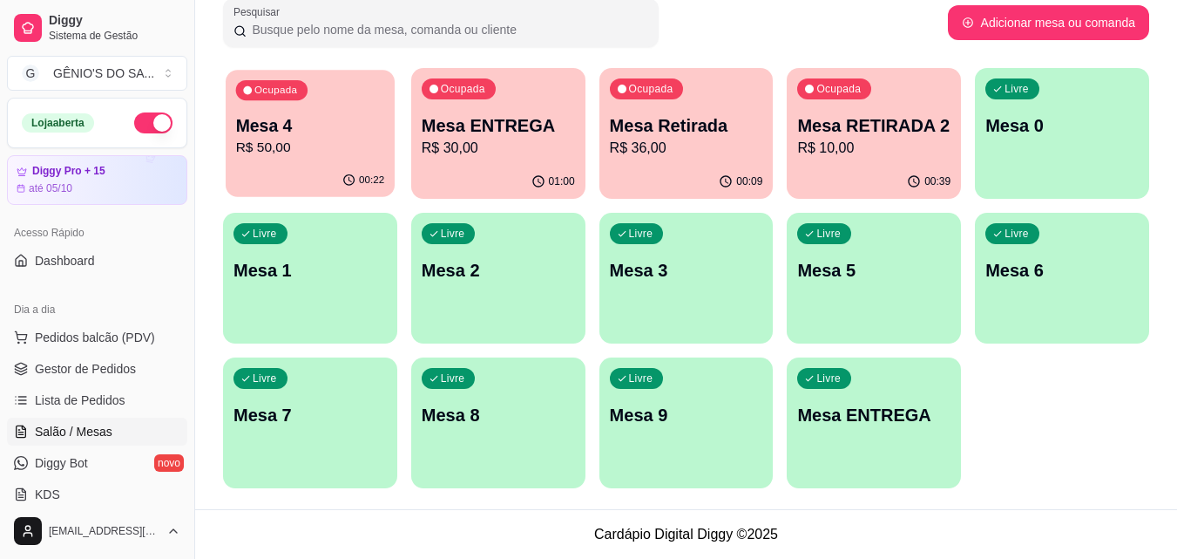
click at [267, 125] on p "Mesa 4" at bounding box center [310, 126] width 149 height 24
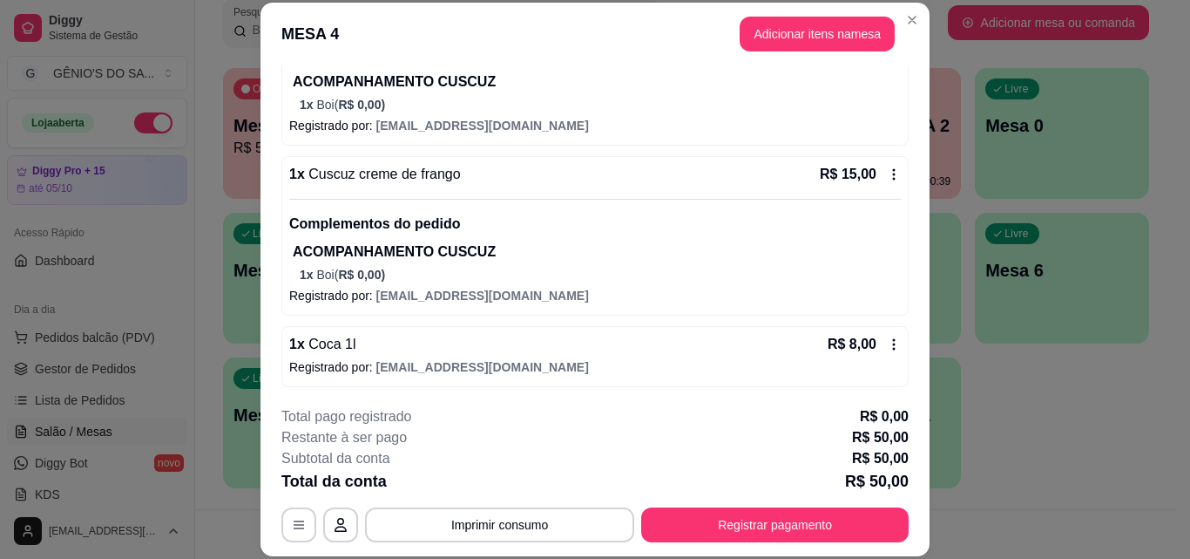
scroll to position [317, 0]
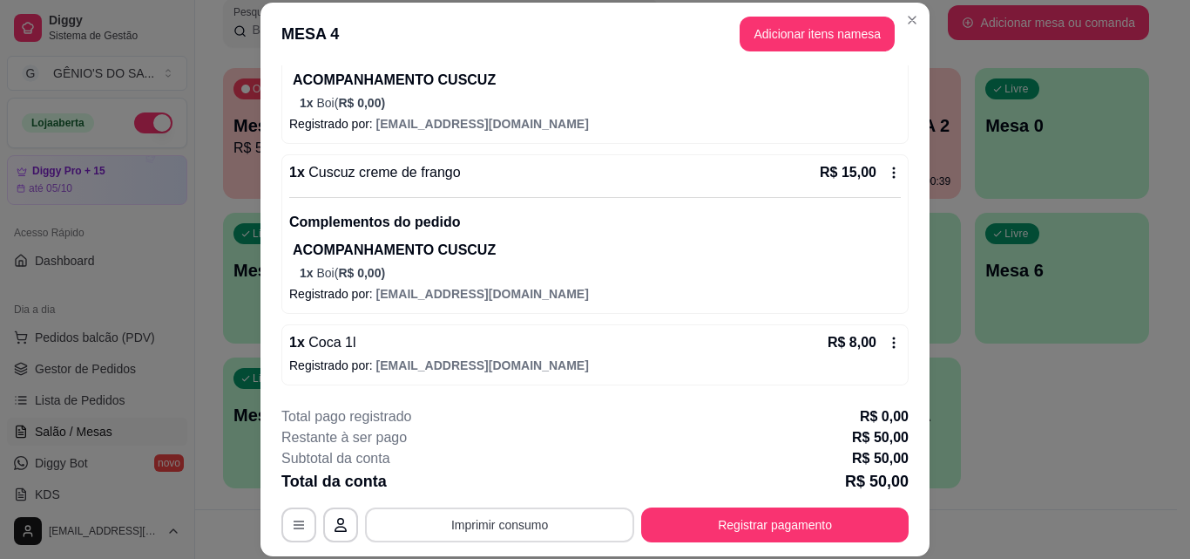
click at [517, 522] on button "Imprimir consumo" at bounding box center [499, 524] width 269 height 35
click at [516, 484] on button "Impressora" at bounding box center [499, 485] width 126 height 28
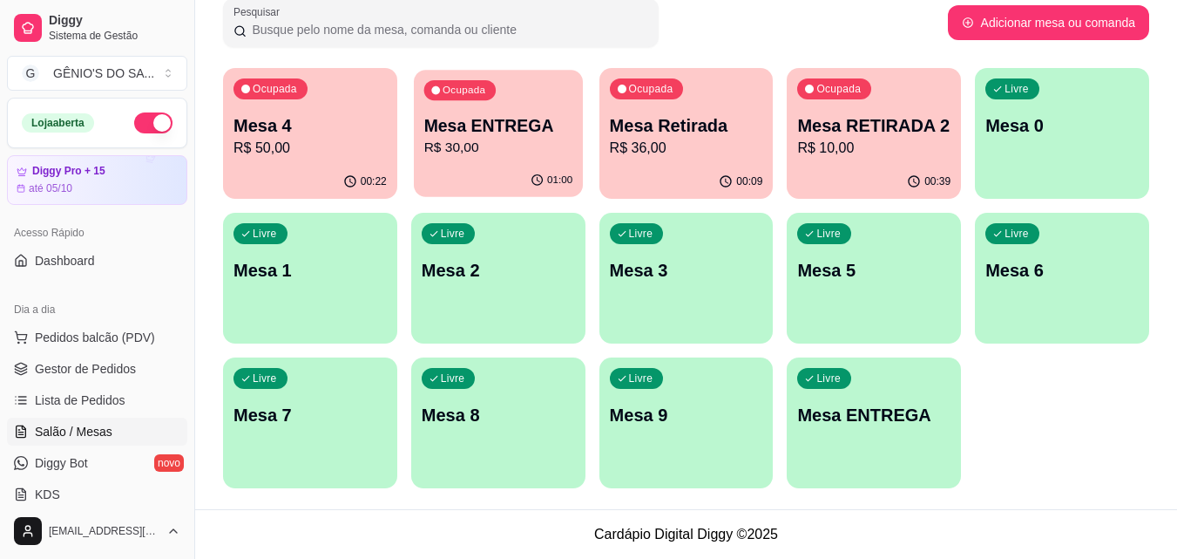
click at [501, 128] on p "Mesa ENTREGA" at bounding box center [497, 126] width 149 height 24
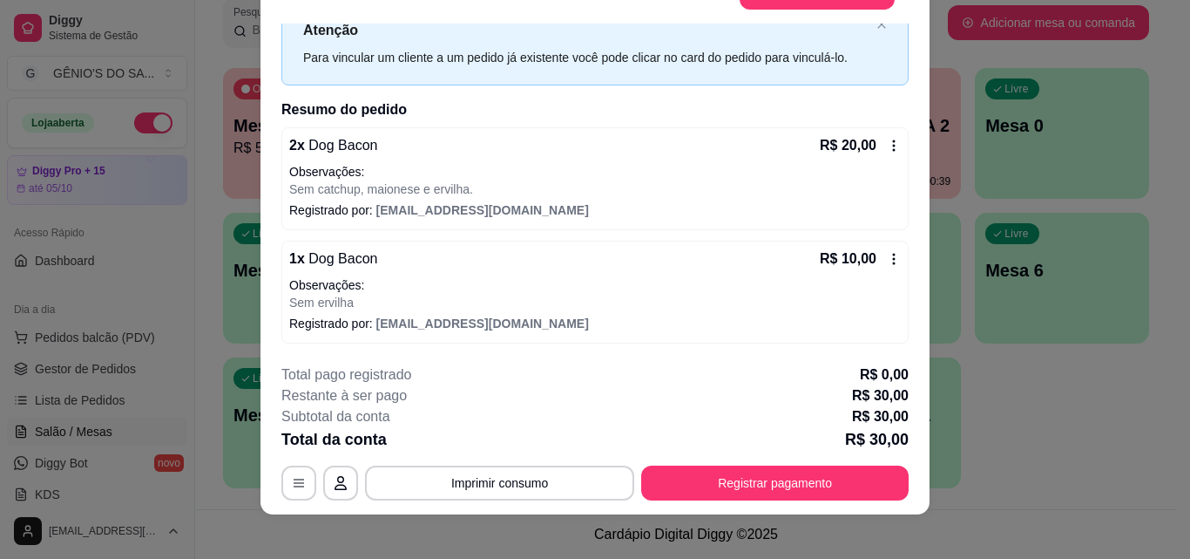
scroll to position [53, 0]
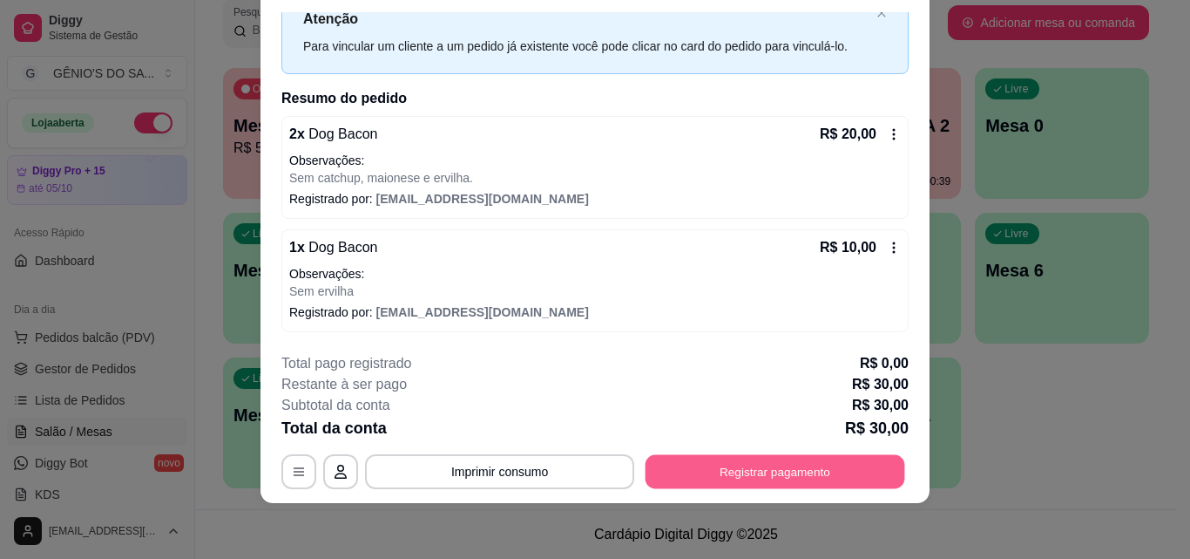
click at [705, 471] on button "Registrar pagamento" at bounding box center [776, 471] width 260 height 34
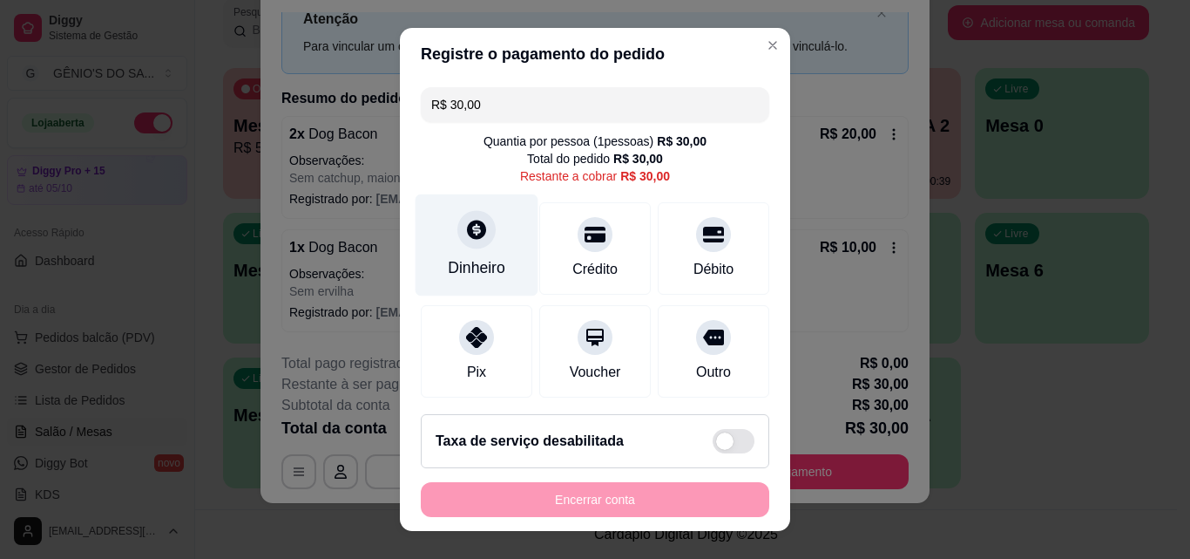
click at [447, 255] on div "Dinheiro" at bounding box center [477, 245] width 123 height 102
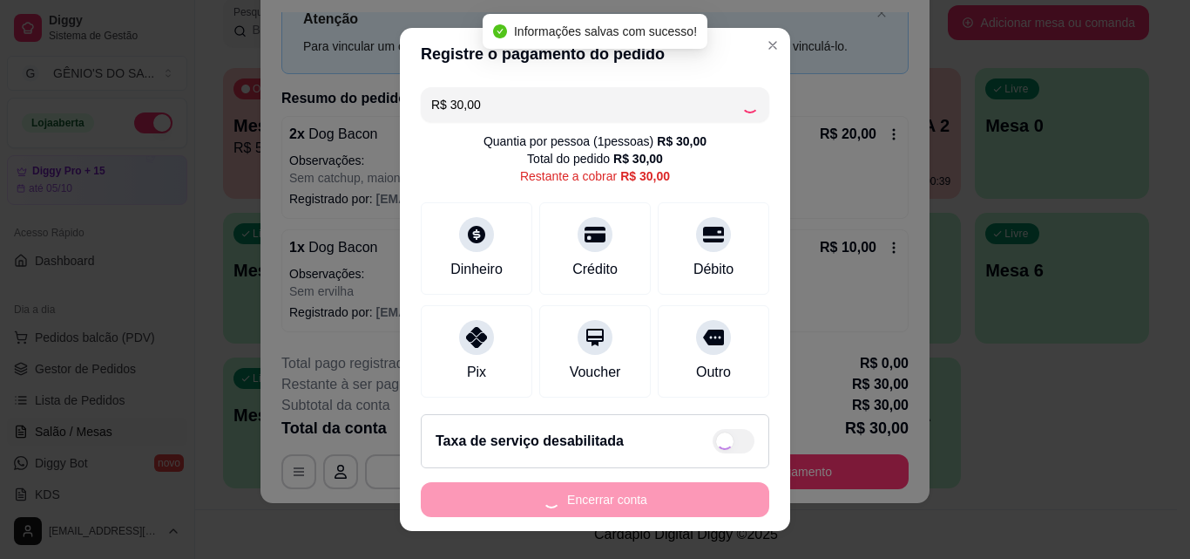
type input "R$ 0,00"
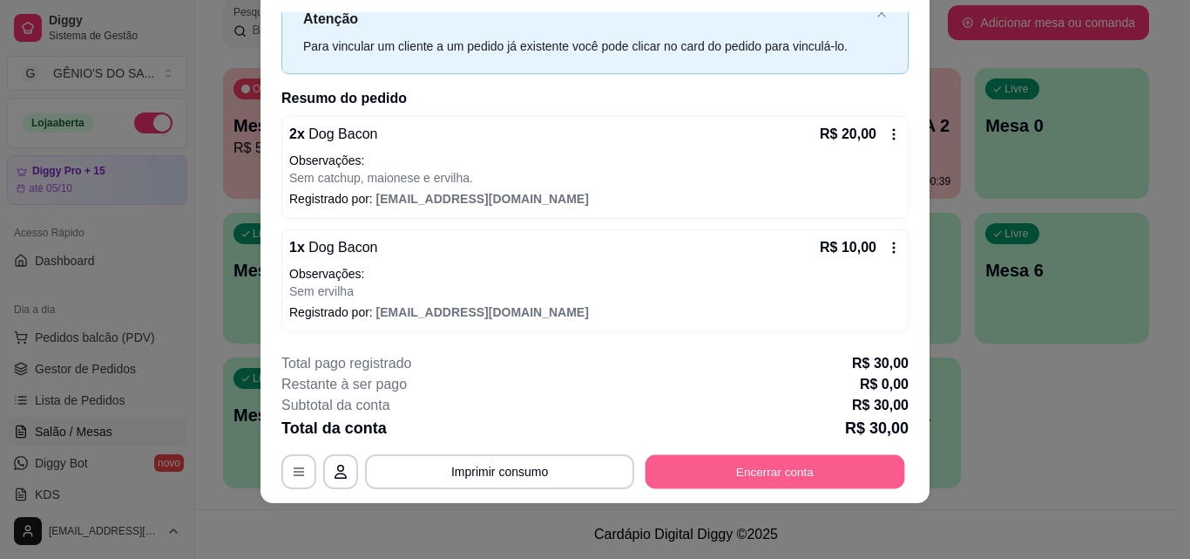
click at [697, 475] on button "Encerrar conta" at bounding box center [776, 471] width 260 height 34
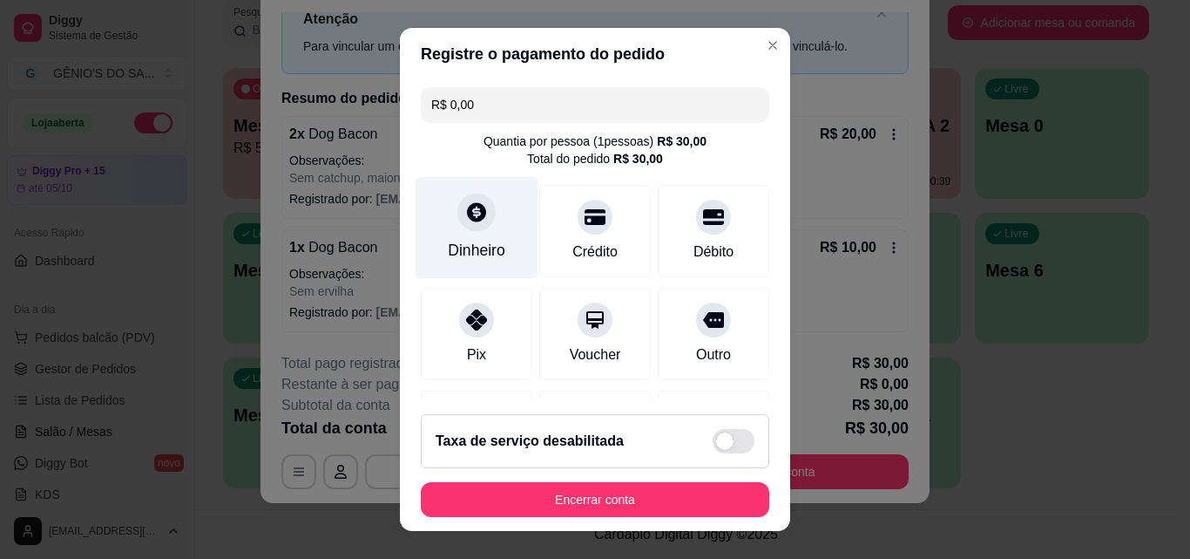
click at [478, 246] on div "Dinheiro" at bounding box center [477, 250] width 58 height 23
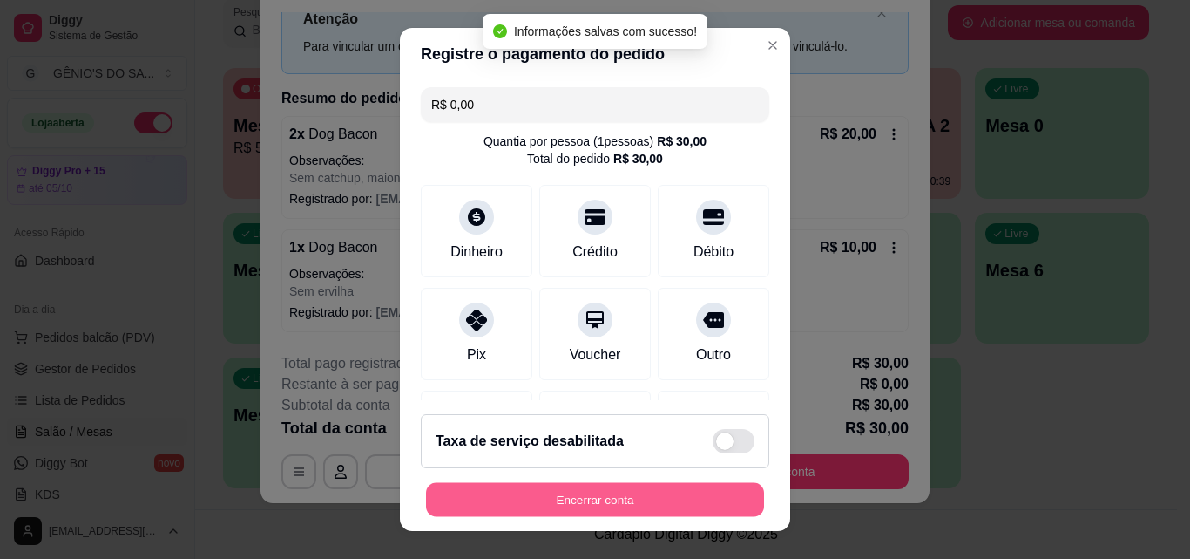
click at [606, 499] on button "Encerrar conta" at bounding box center [595, 500] width 338 height 34
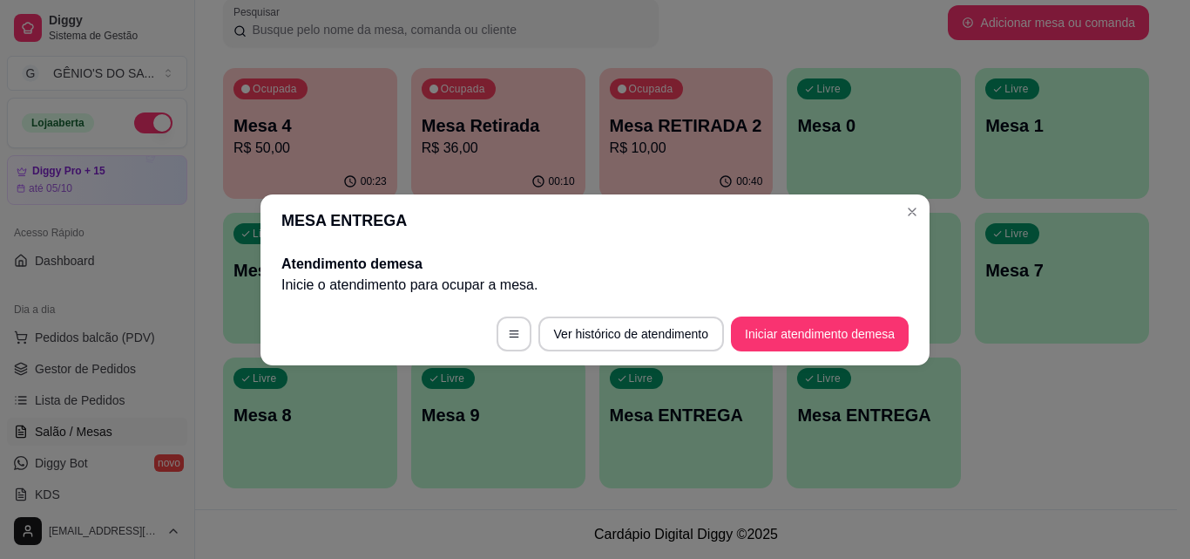
scroll to position [0, 0]
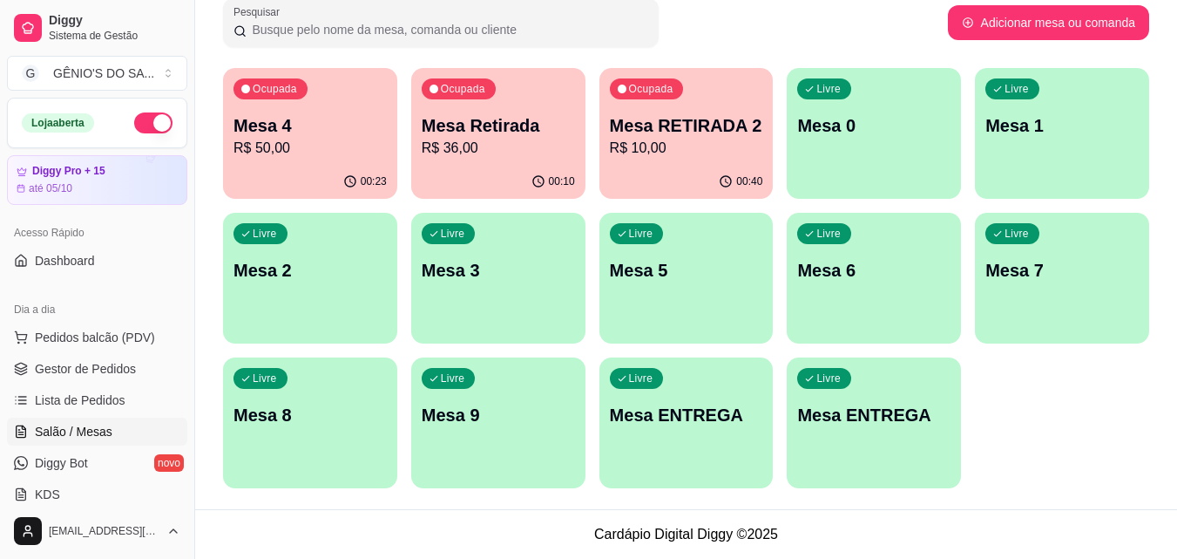
click at [672, 105] on div "Ocupada Mesa RETIRADA 2 R$ 10,00" at bounding box center [686, 116] width 174 height 97
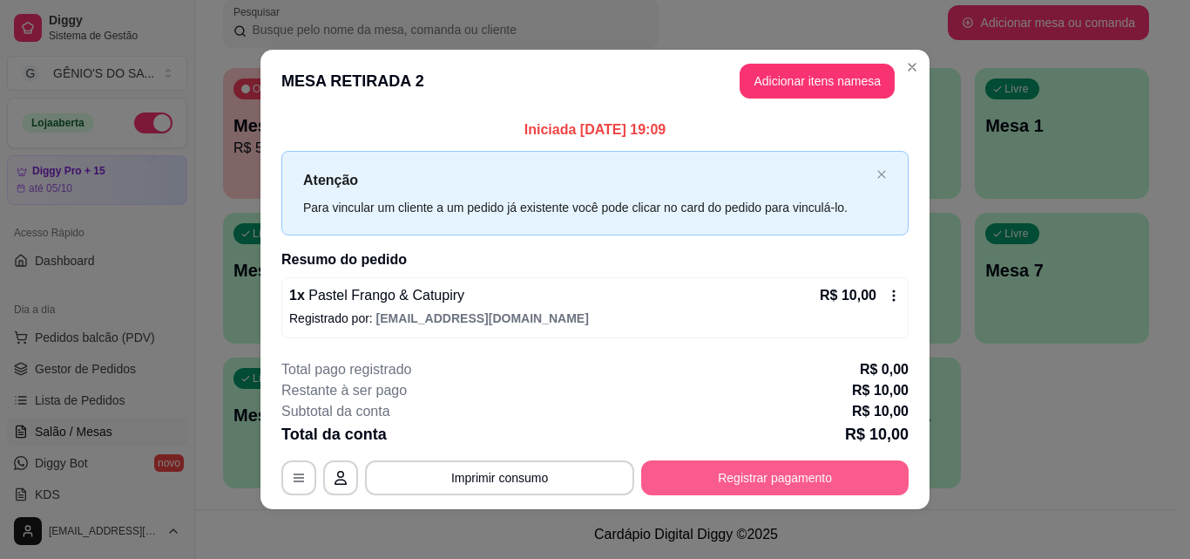
click at [718, 484] on button "Registrar pagamento" at bounding box center [774, 477] width 267 height 35
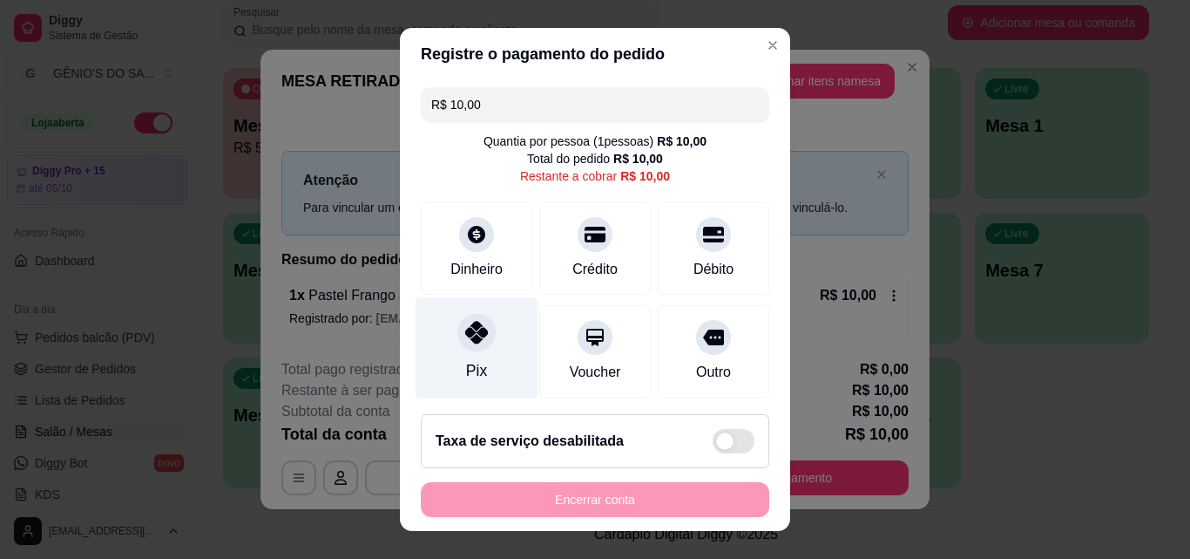
click at [465, 331] on icon at bounding box center [476, 332] width 23 height 23
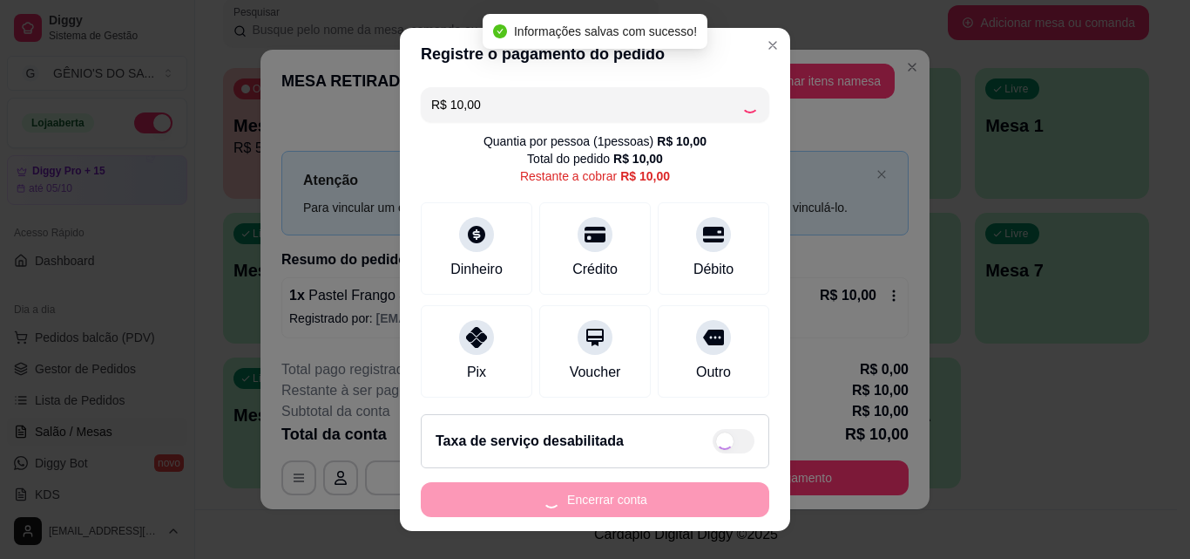
type input "R$ 0,00"
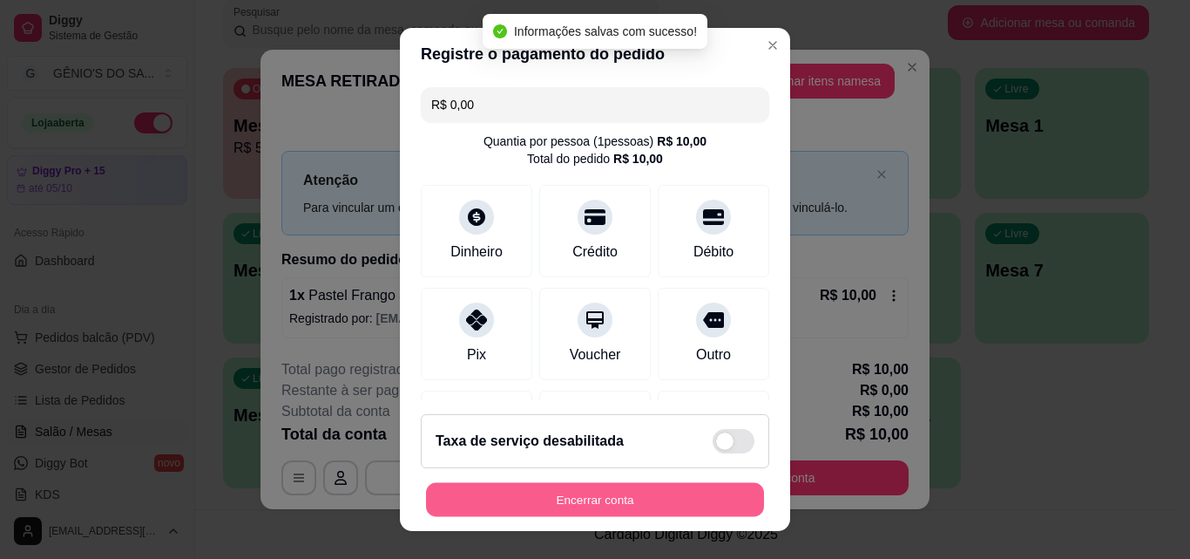
click at [563, 496] on button "Encerrar conta" at bounding box center [595, 500] width 338 height 34
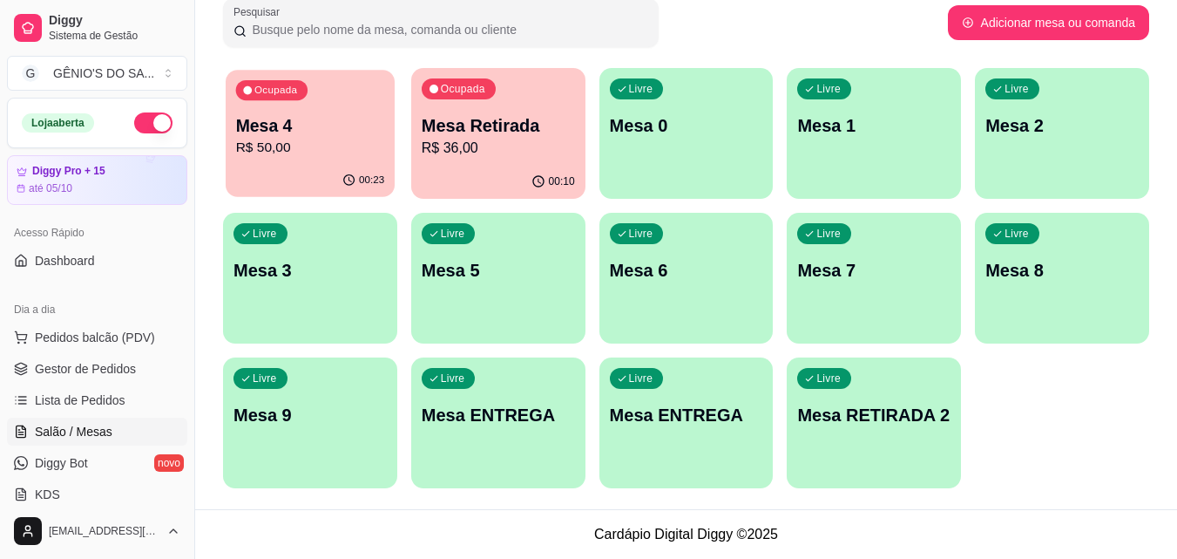
click at [288, 108] on div "Ocupada Mesa 4 R$ 50,00" at bounding box center [310, 117] width 169 height 94
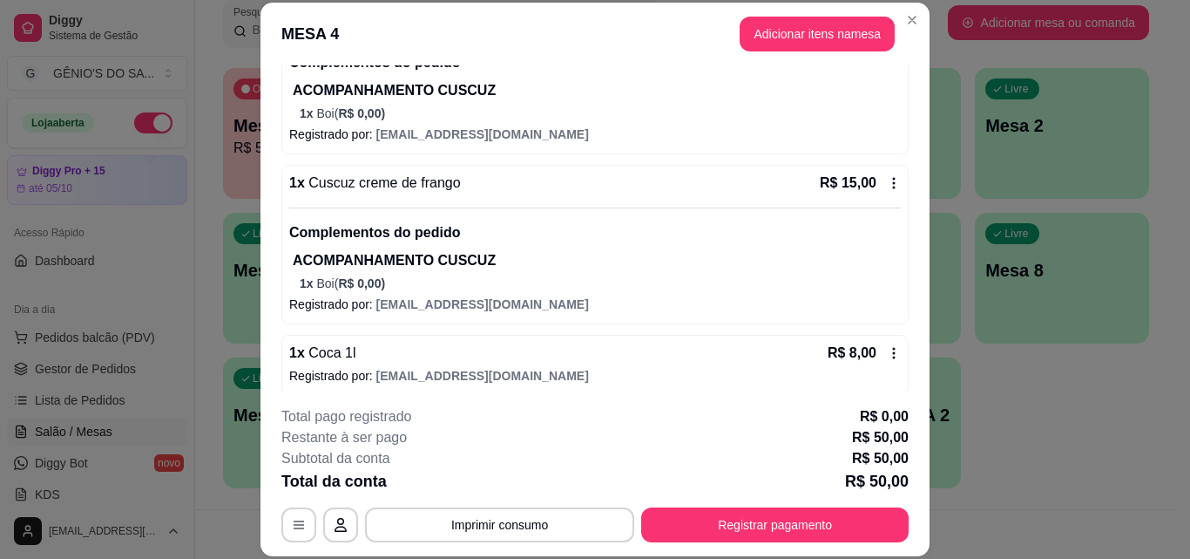
scroll to position [317, 0]
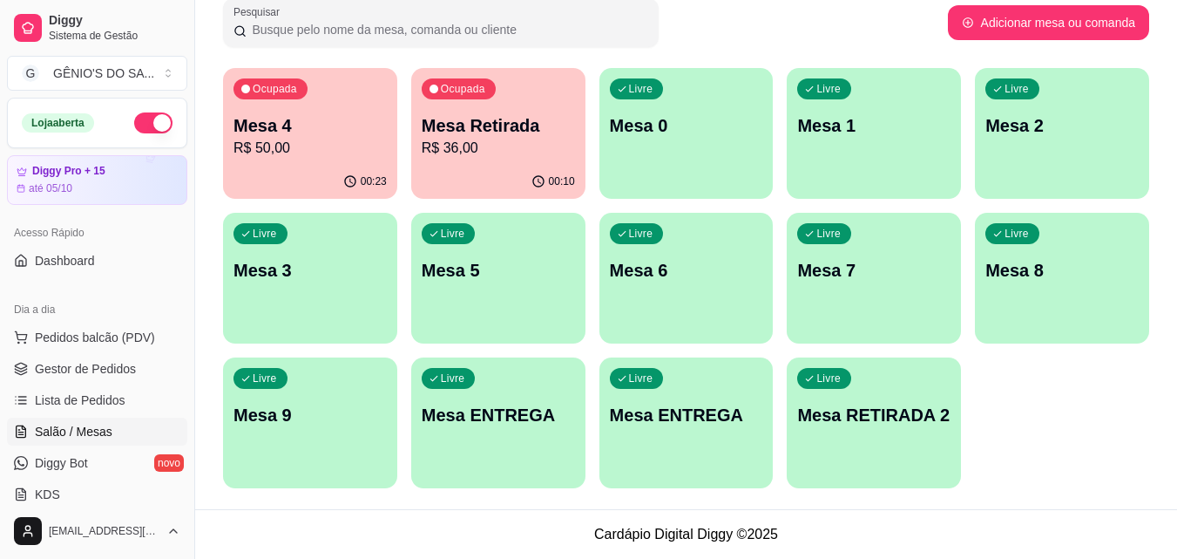
click at [493, 146] on p "R$ 36,00" at bounding box center [498, 148] width 153 height 21
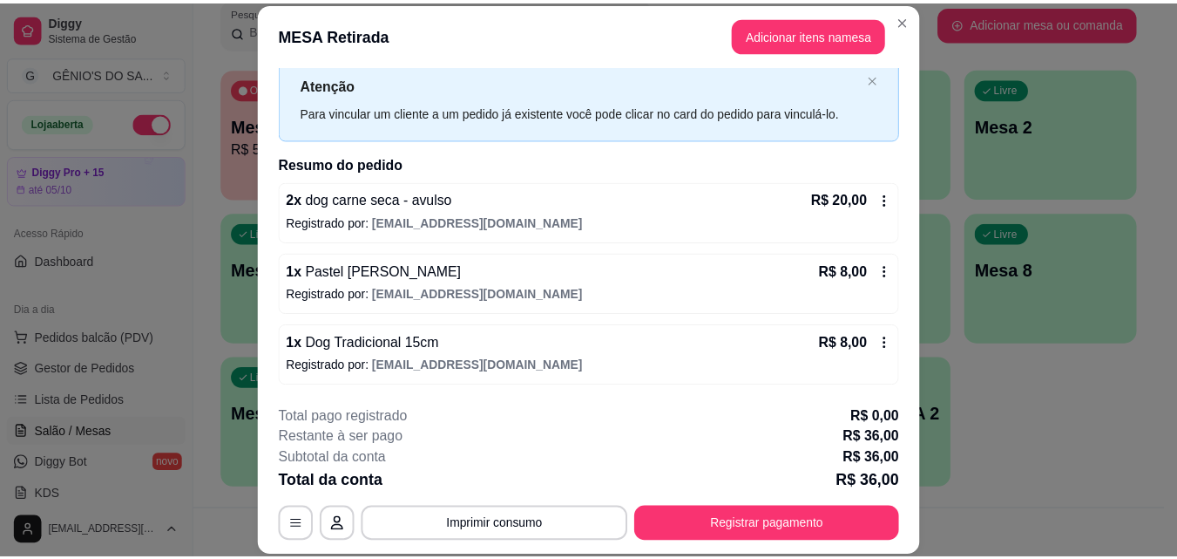
scroll to position [0, 0]
